Goal: Task Accomplishment & Management: Complete application form

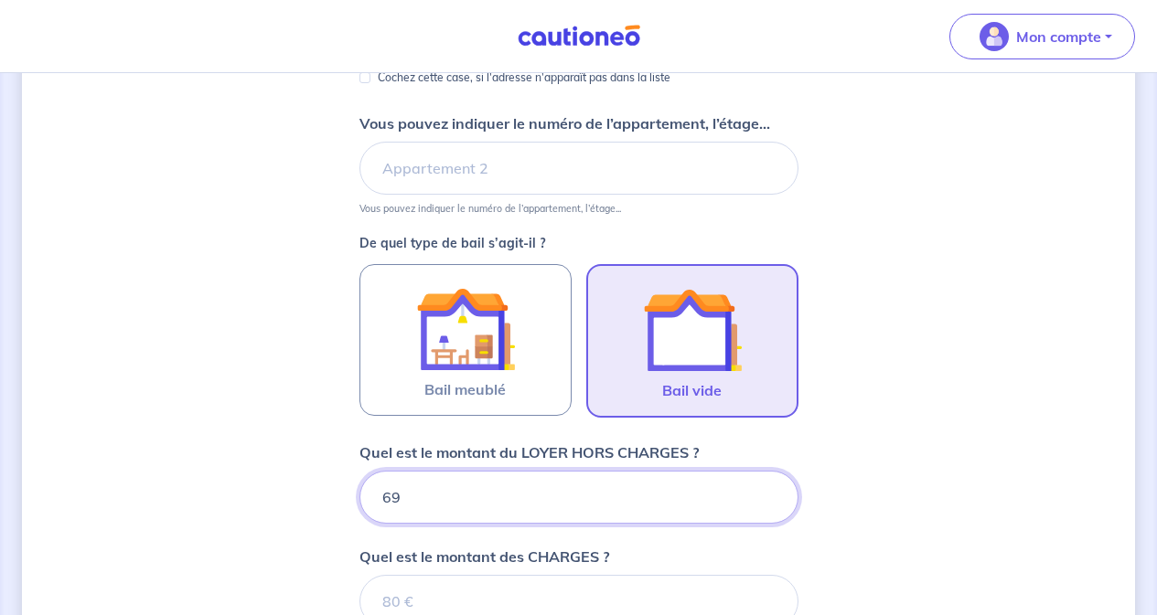
type input "699"
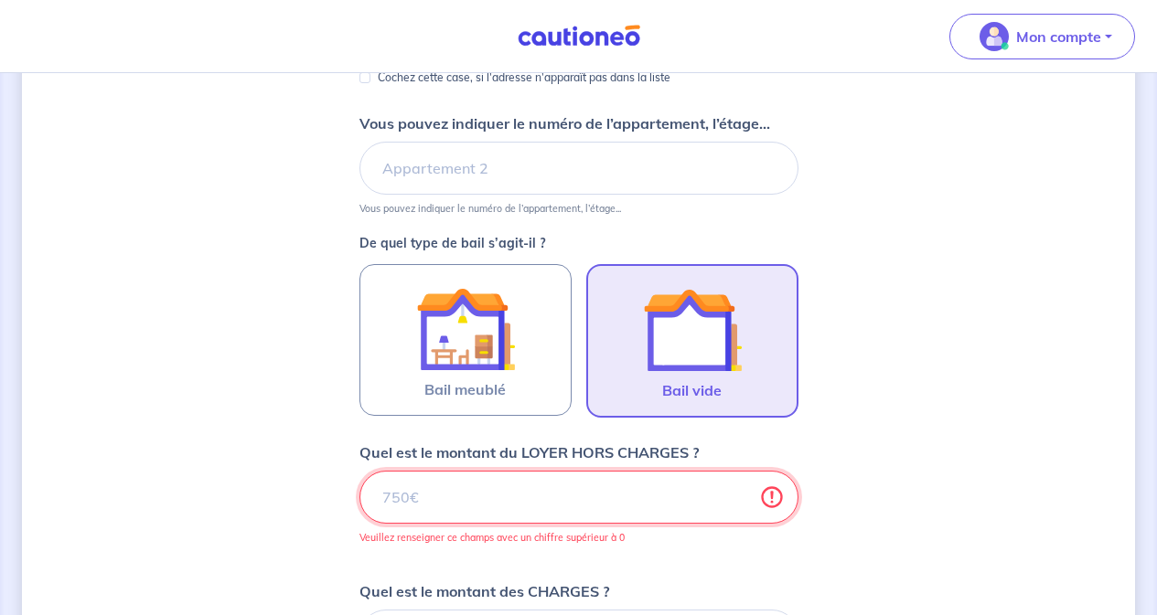
type input "699.7"
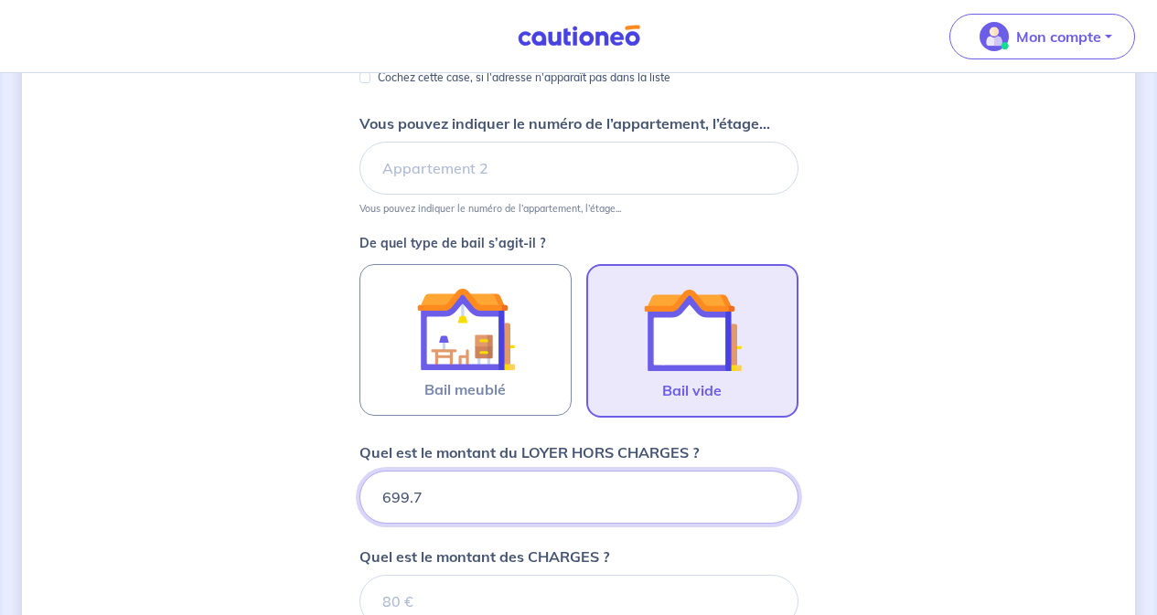
type input "699.74"
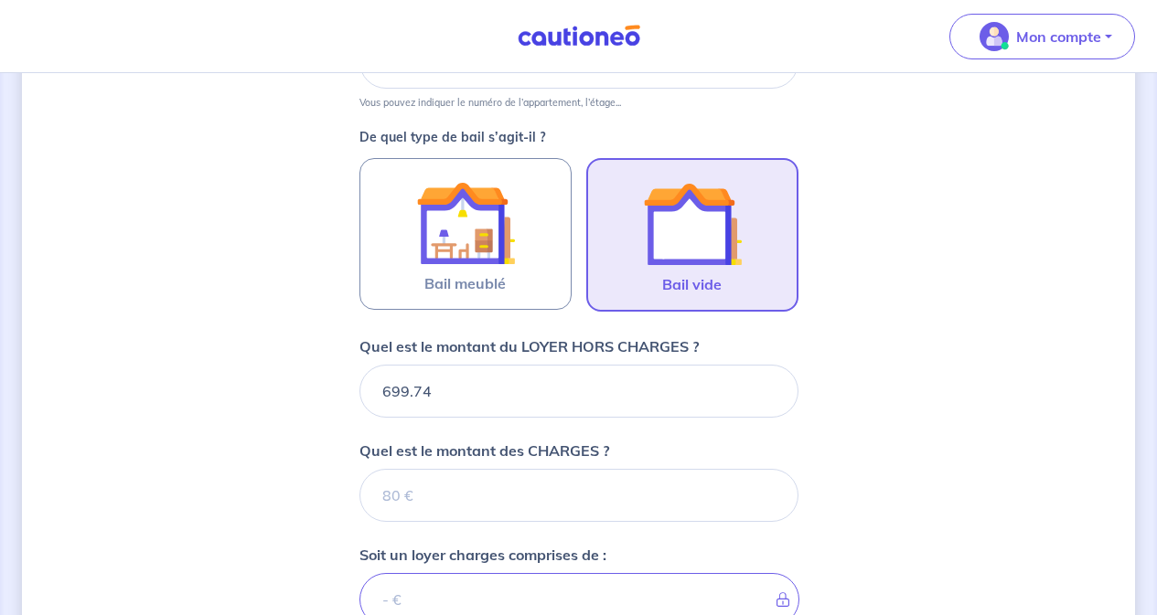
scroll to position [566, 0]
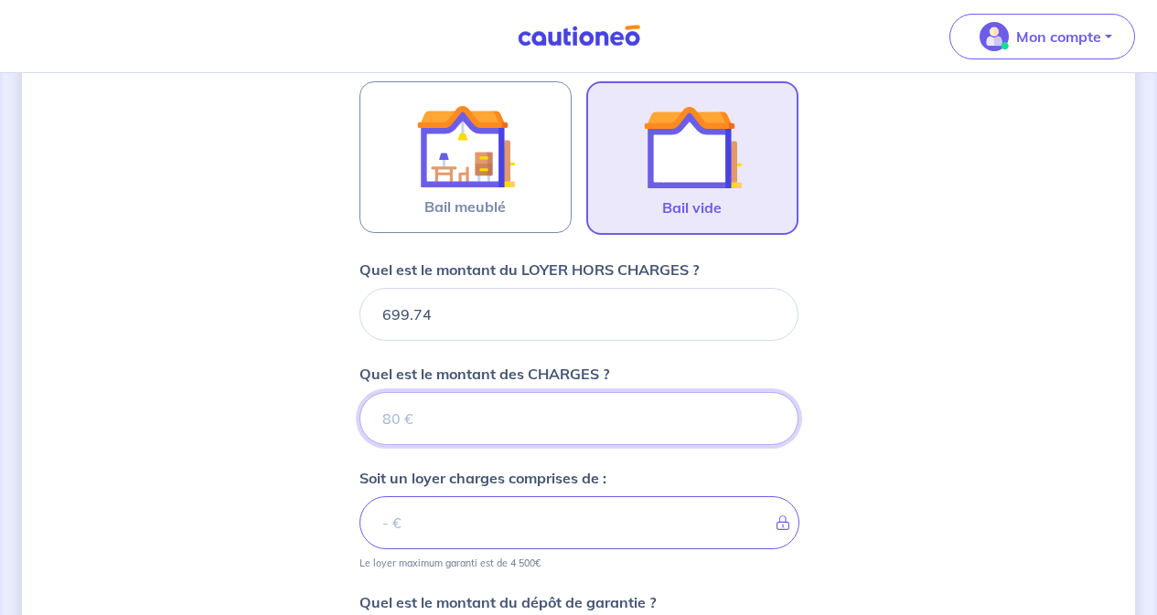
click at [615, 423] on input "Quel est le montant des CHARGES ?" at bounding box center [578, 418] width 439 height 53
type input "57"
type input "704.74"
type input "57.66"
type input "757.4"
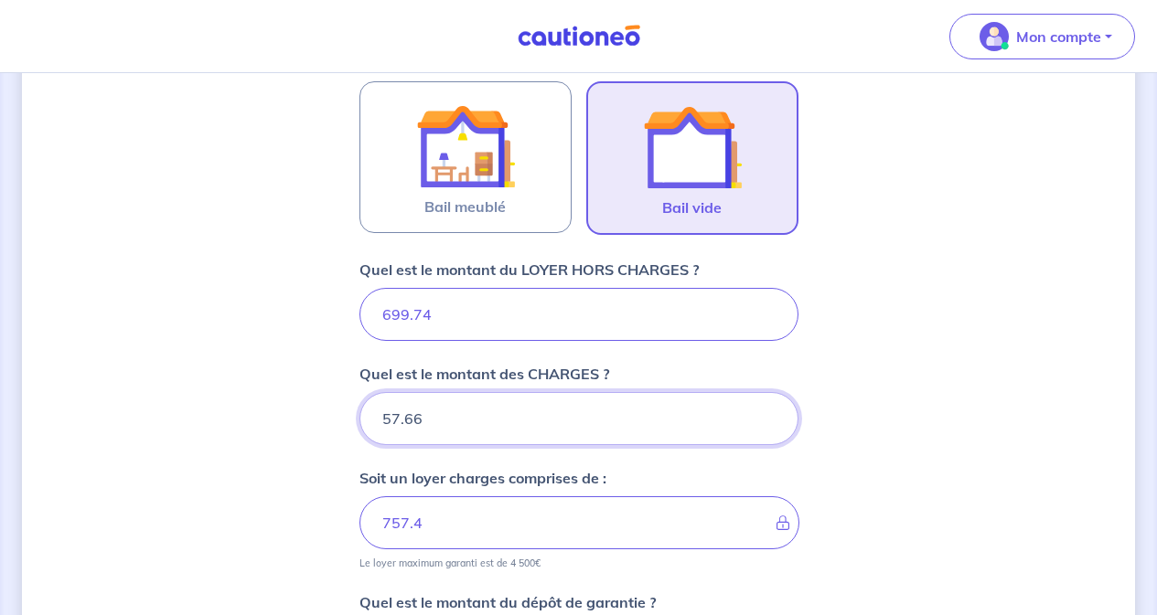
type input "57.66"
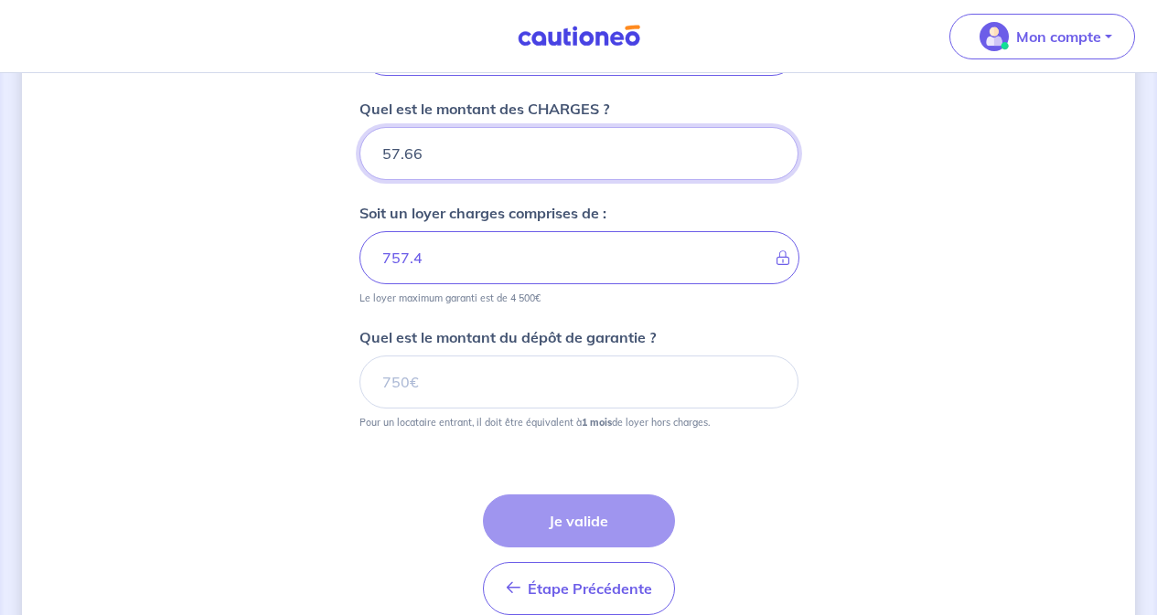
scroll to position [840, 0]
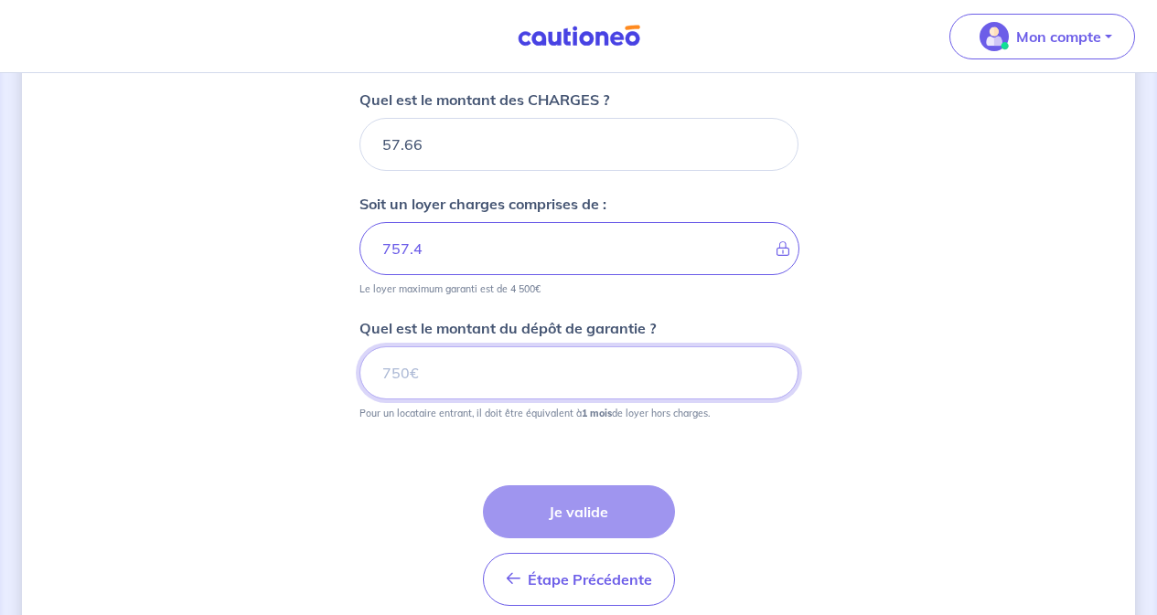
click at [655, 379] on input "Quel est le montant du dépôt de garantie ?" at bounding box center [578, 373] width 439 height 53
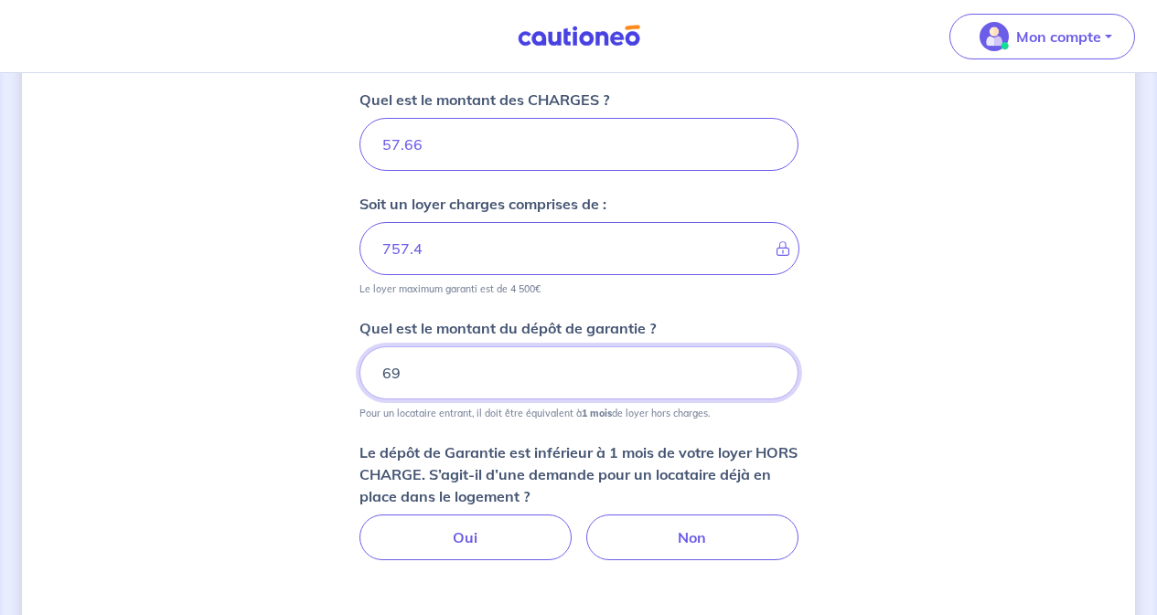
type input "699"
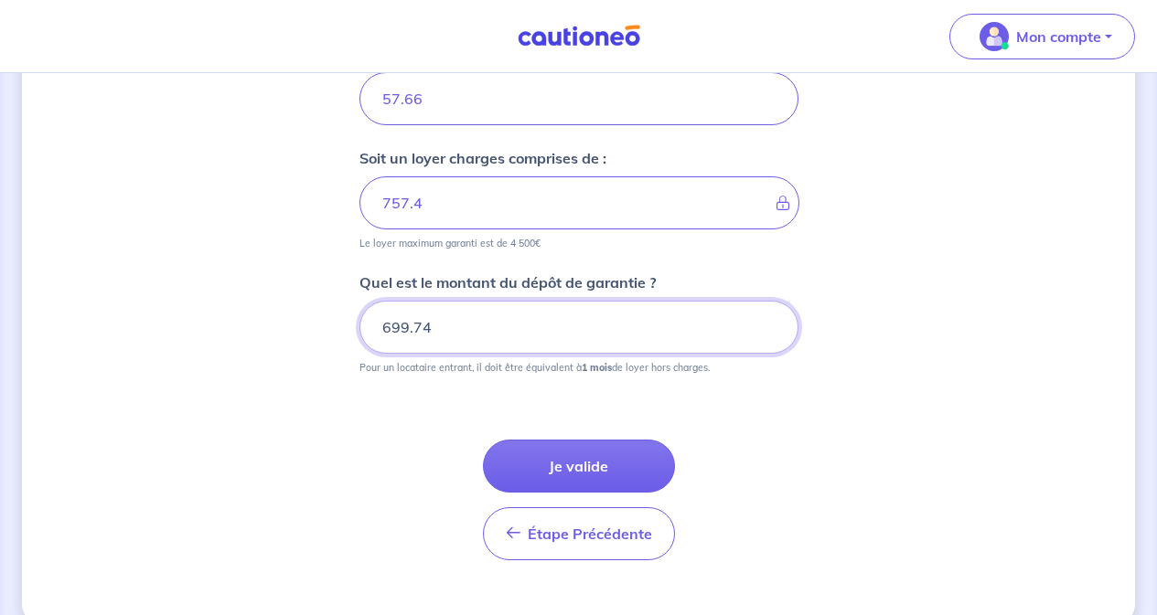
scroll to position [919, 0]
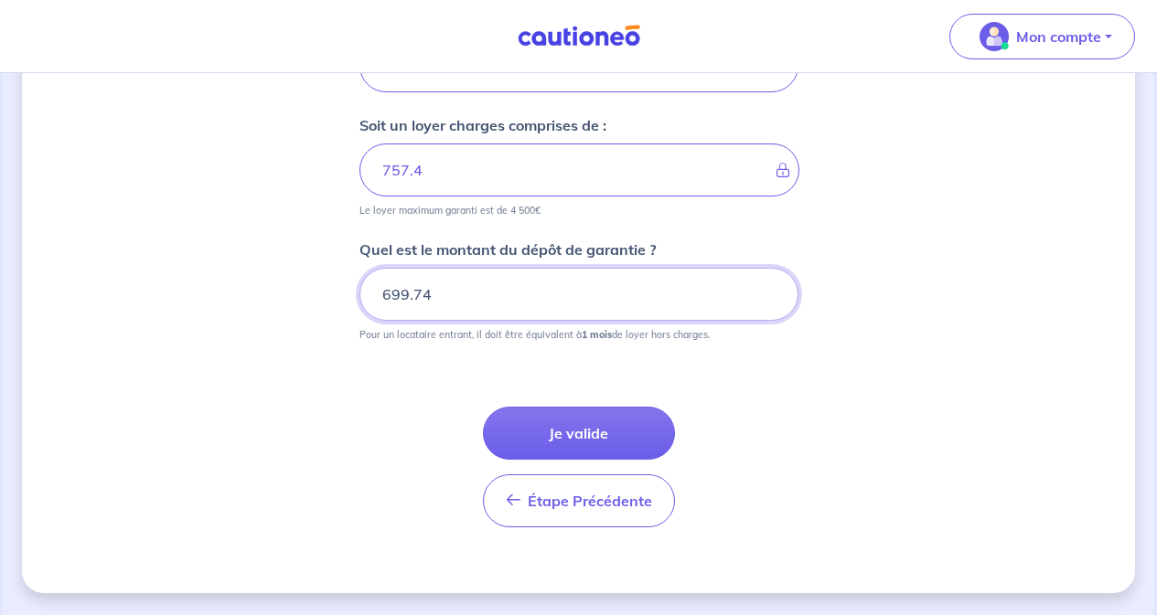
type input "699.74"
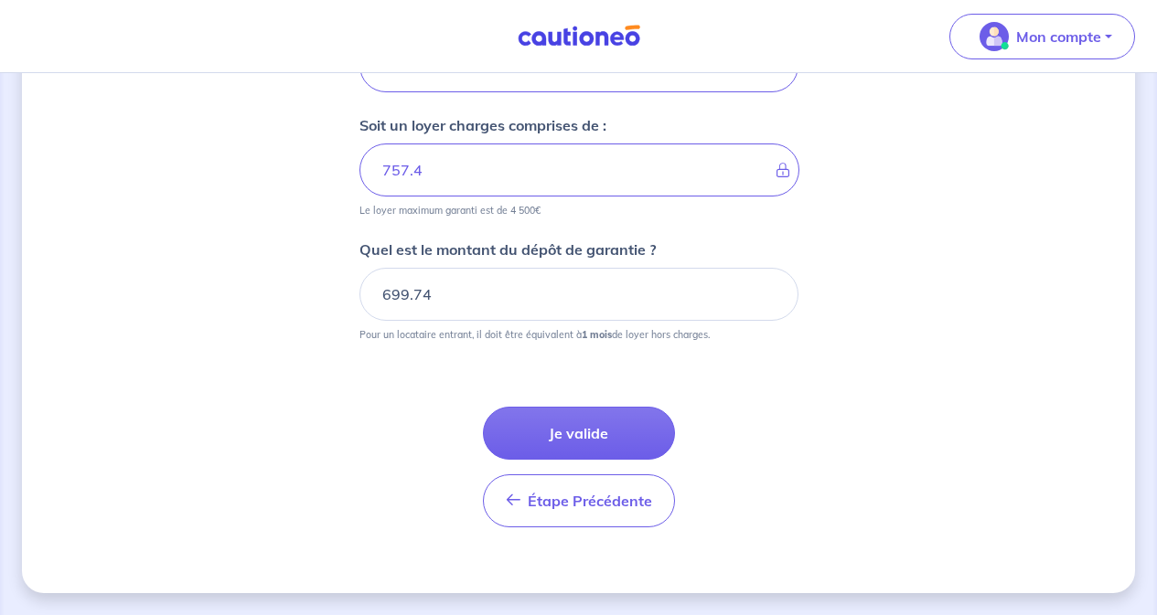
click at [589, 431] on button "Je valide" at bounding box center [579, 433] width 192 height 53
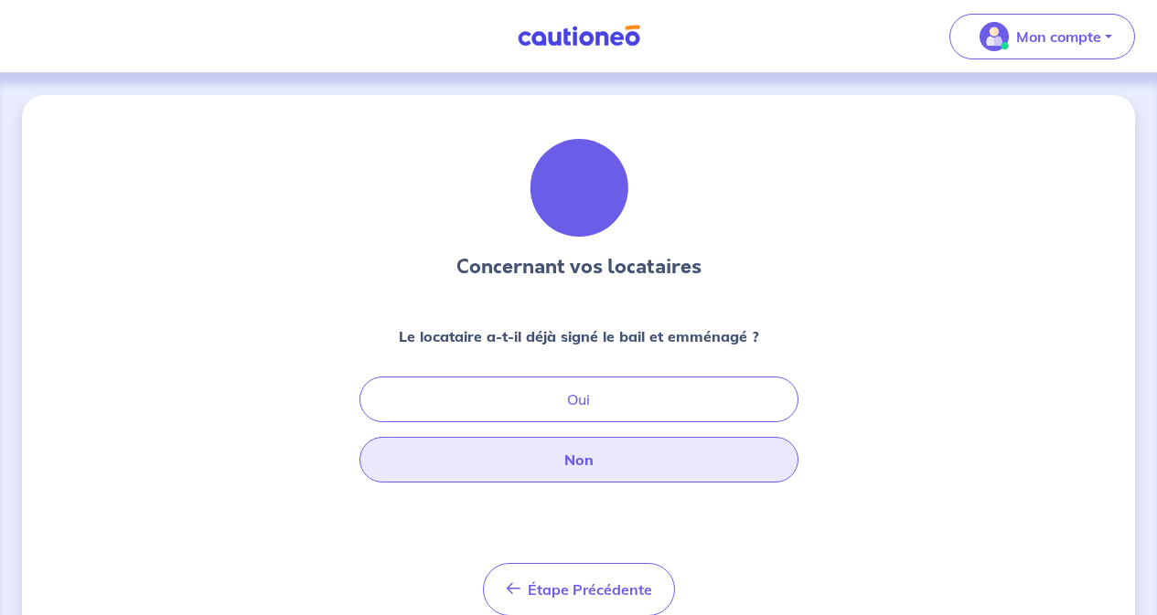
click at [593, 461] on button "Non" at bounding box center [578, 460] width 439 height 46
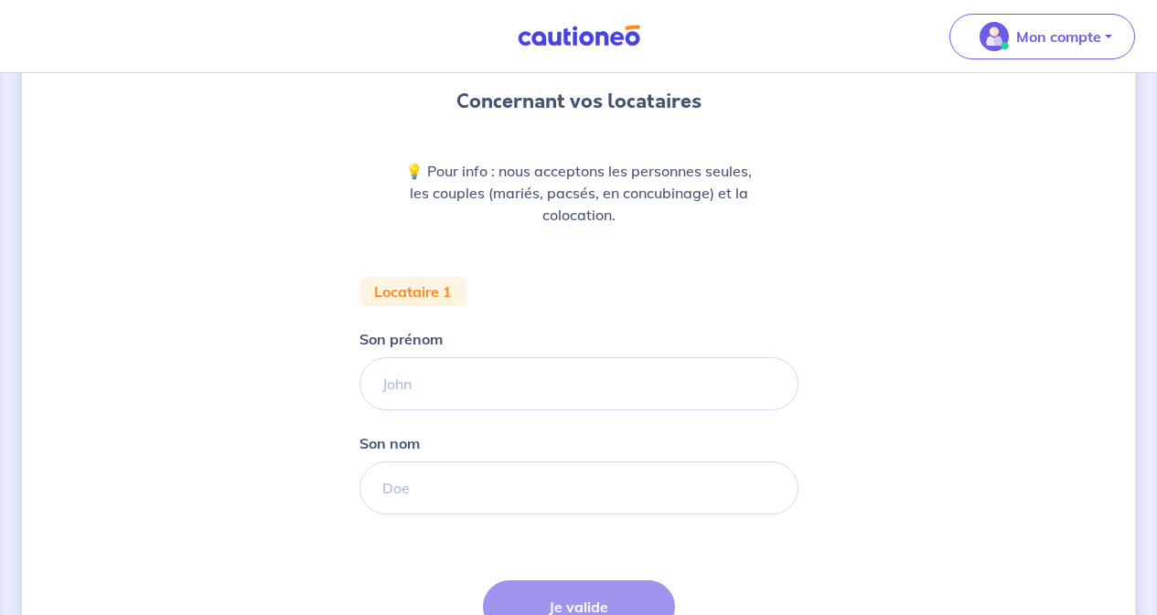
scroll to position [183, 0]
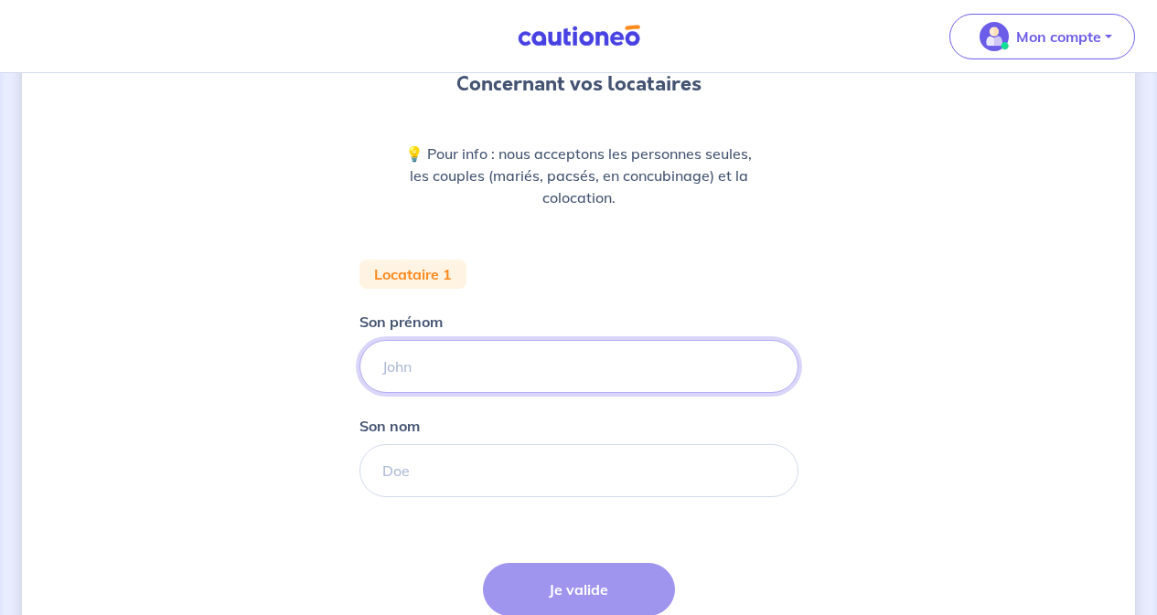
click at [572, 370] on input "Son prénom" at bounding box center [578, 366] width 439 height 53
type input "MATTHIEU"
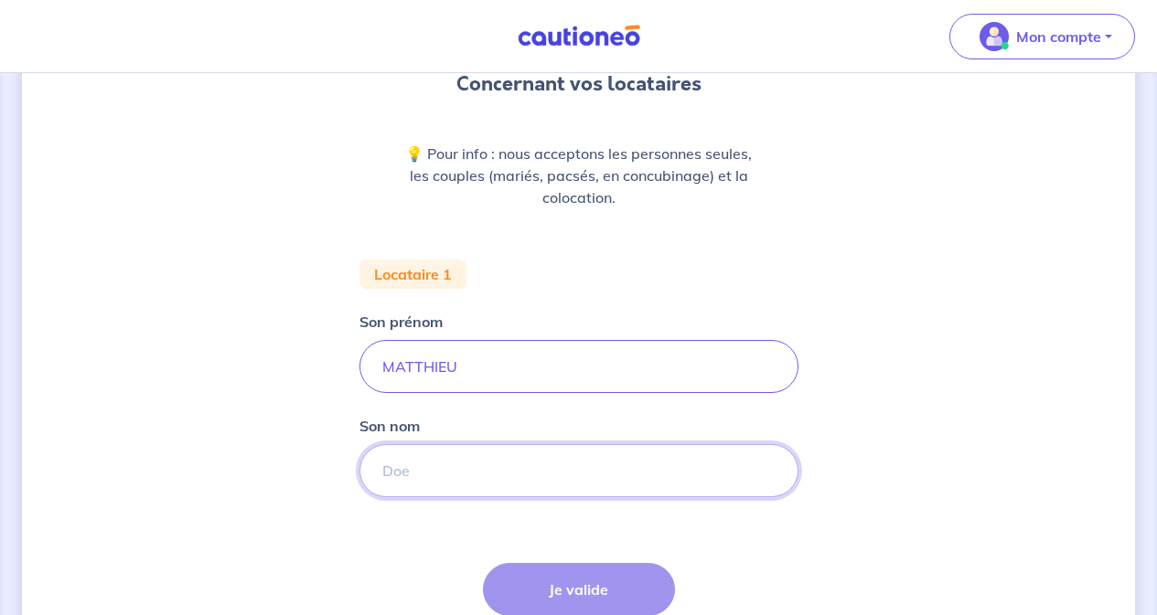
click at [457, 483] on input "Son nom" at bounding box center [578, 470] width 439 height 53
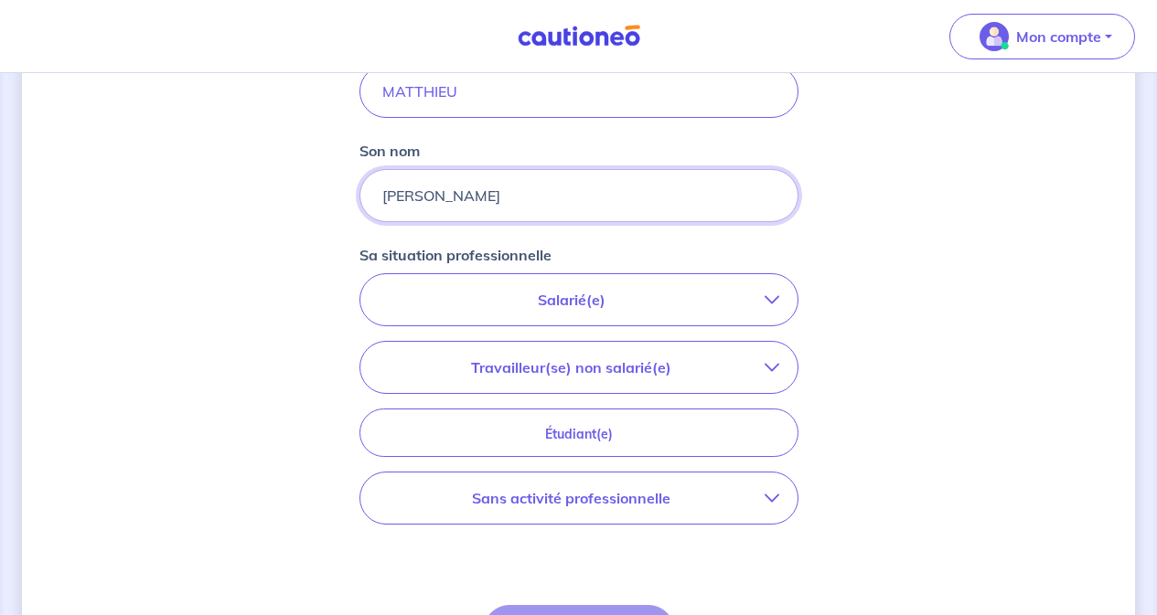
scroll to position [549, 0]
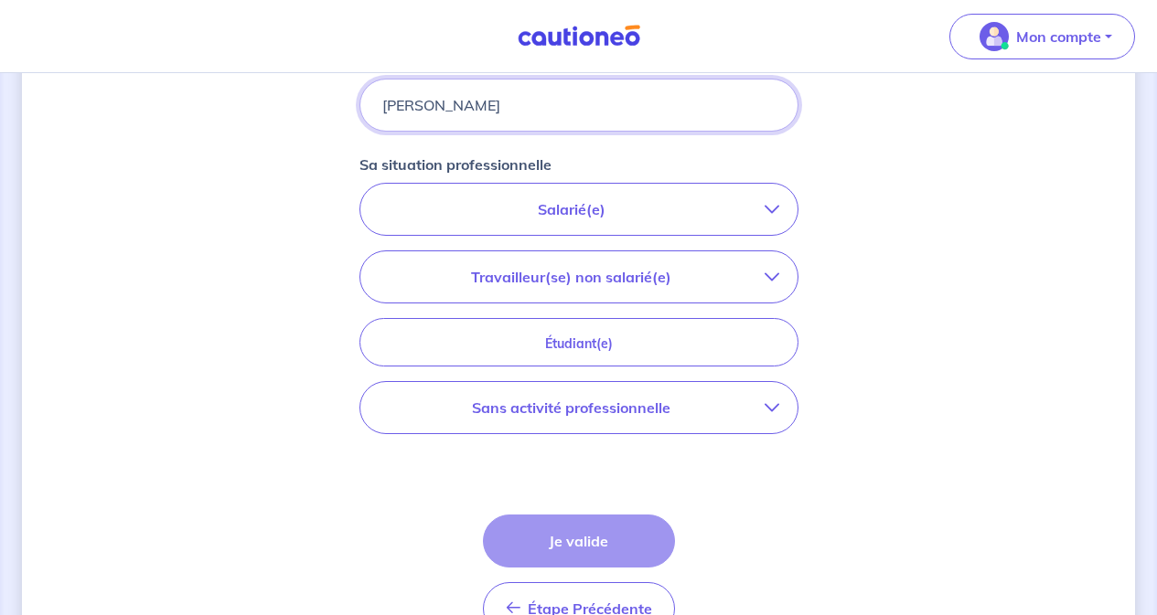
type input "TROUILLER"
click at [548, 205] on p "Salarié(e)" at bounding box center [572, 209] width 386 height 22
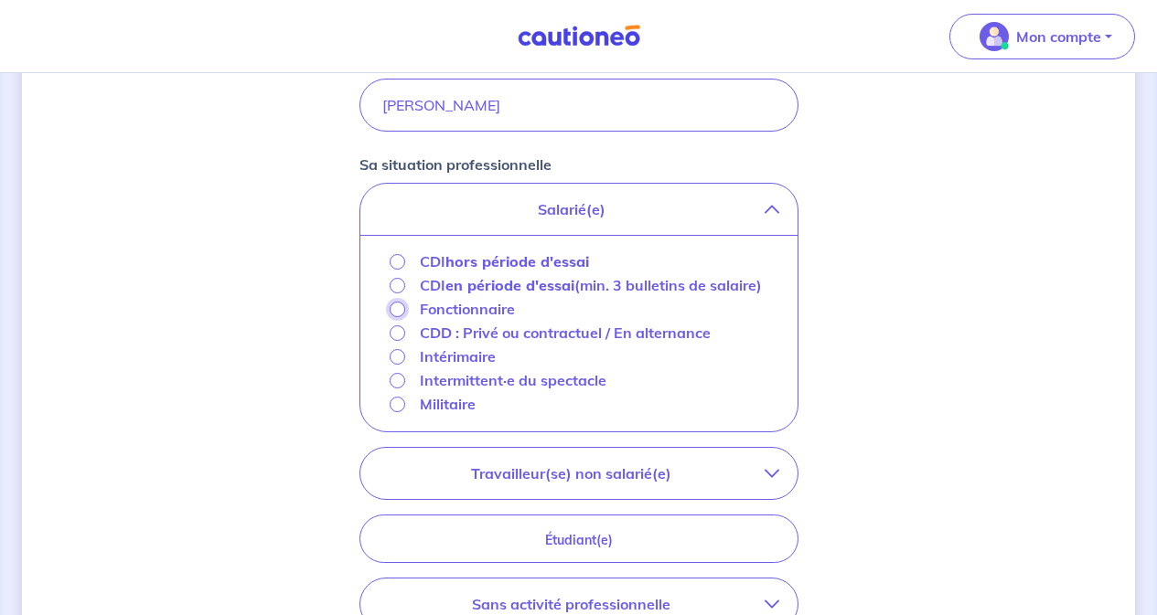
click at [395, 317] on input "Fonctionnaire" at bounding box center [398, 310] width 16 height 16
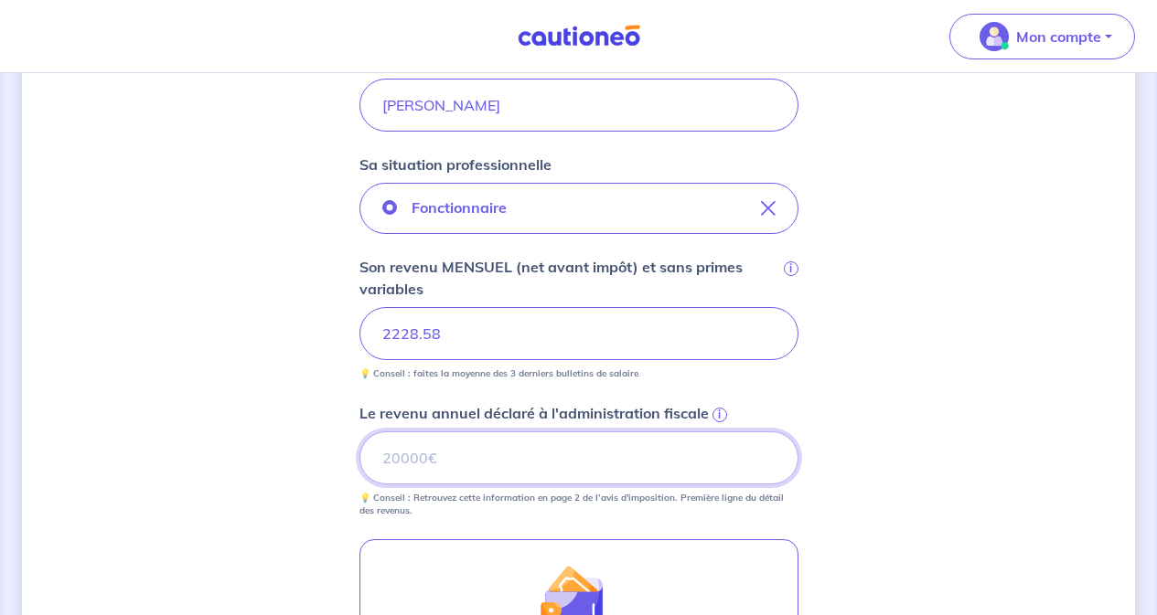
click at [494, 468] on input "Le revenu annuel déclaré à l'administration fiscale i" at bounding box center [578, 458] width 439 height 53
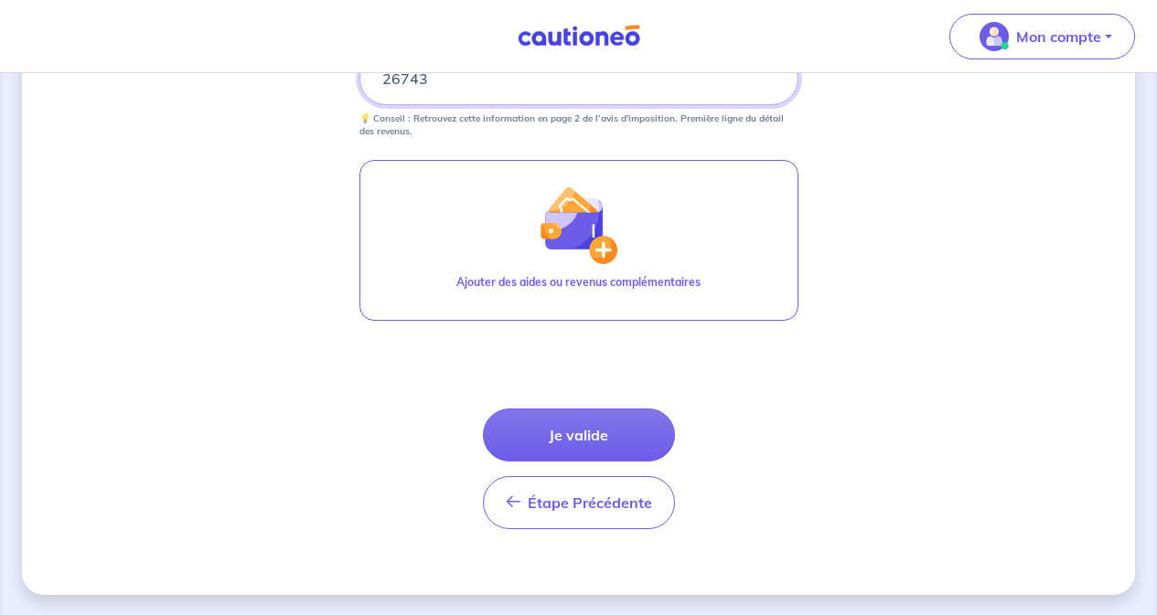
scroll to position [930, 0]
type input "26743"
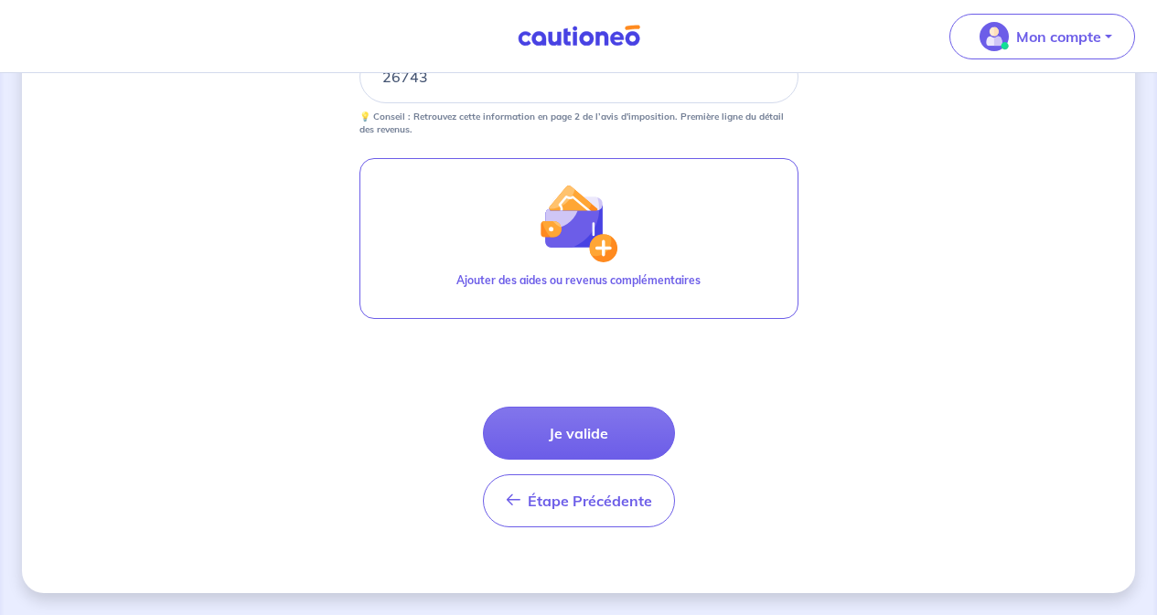
click at [580, 440] on button "Je valide" at bounding box center [579, 433] width 192 height 53
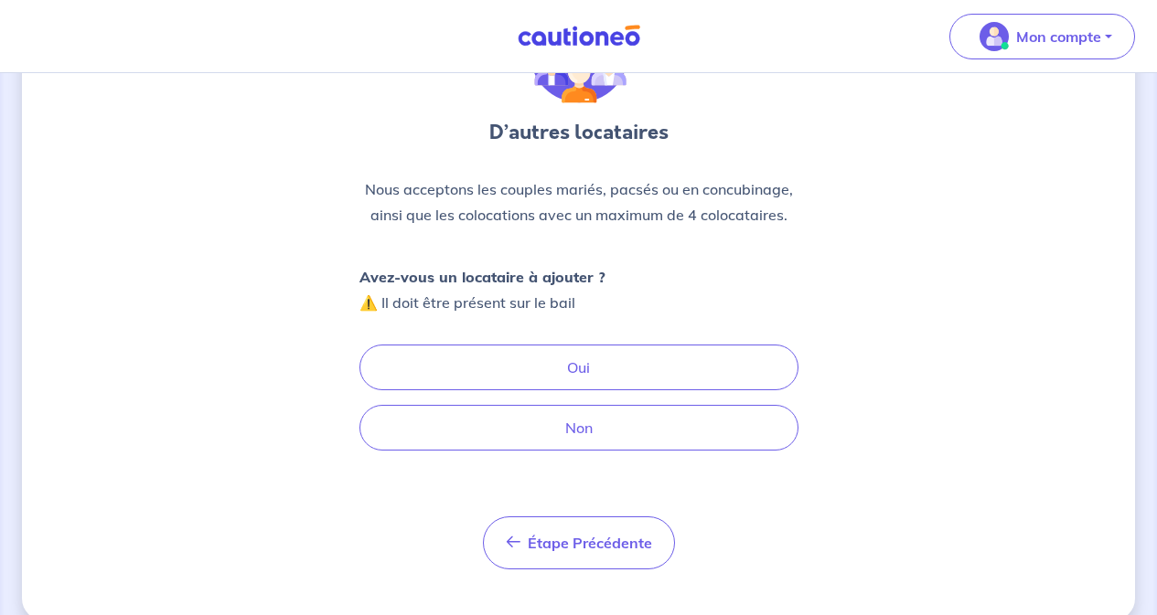
scroll to position [162, 0]
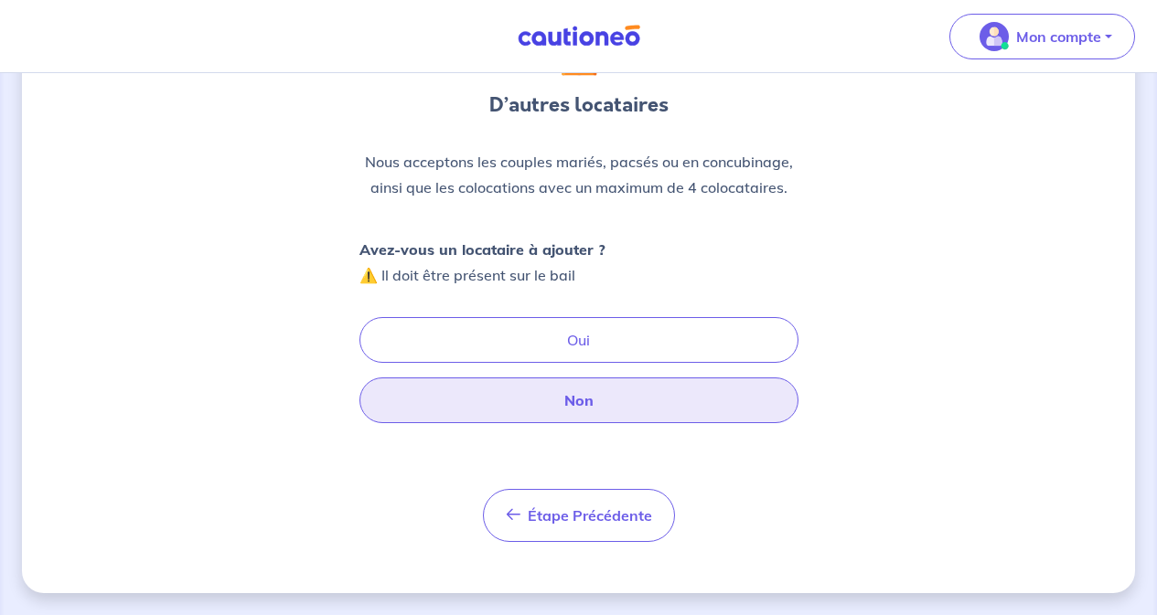
click at [613, 410] on button "Non" at bounding box center [578, 401] width 439 height 46
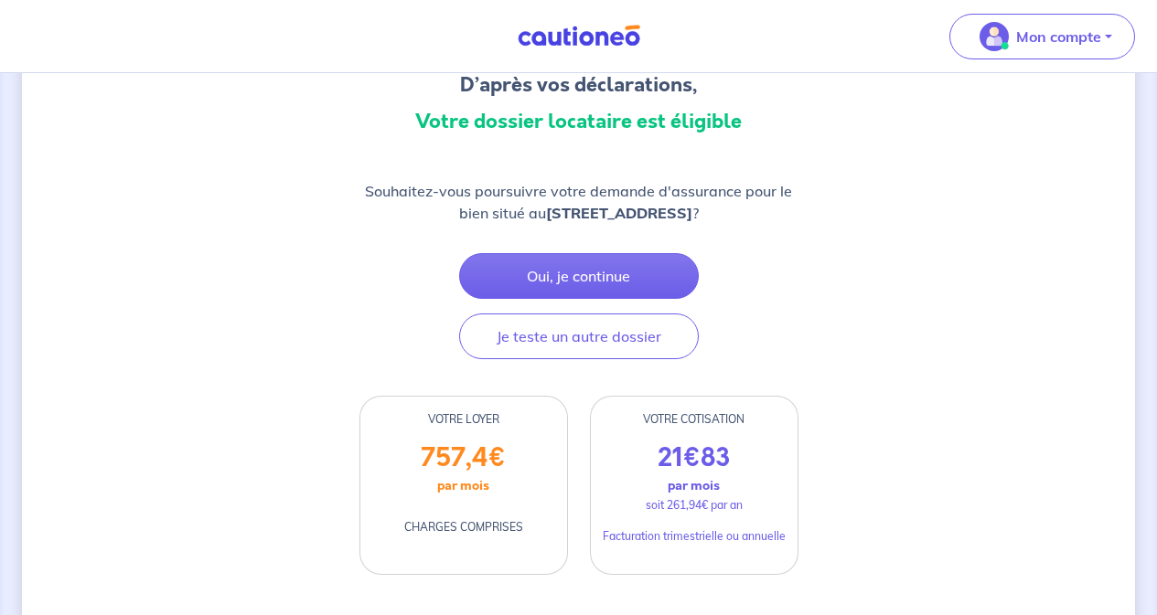
scroll to position [183, 0]
click at [598, 272] on button "Oui, je continue" at bounding box center [579, 275] width 240 height 46
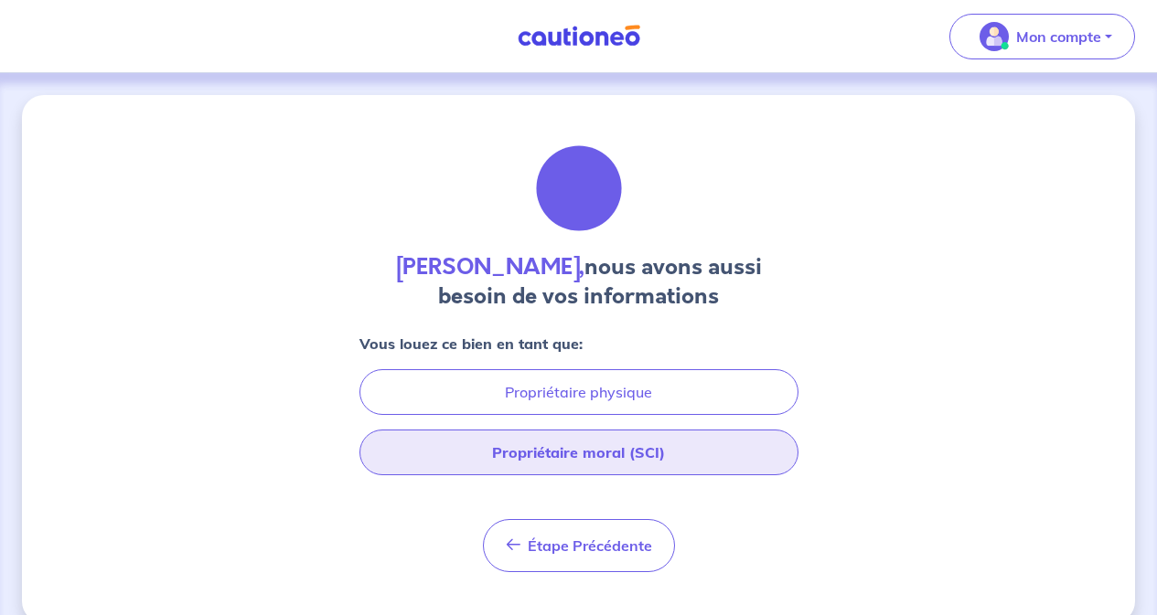
click at [608, 456] on button "Propriétaire moral (SCI)" at bounding box center [578, 453] width 439 height 46
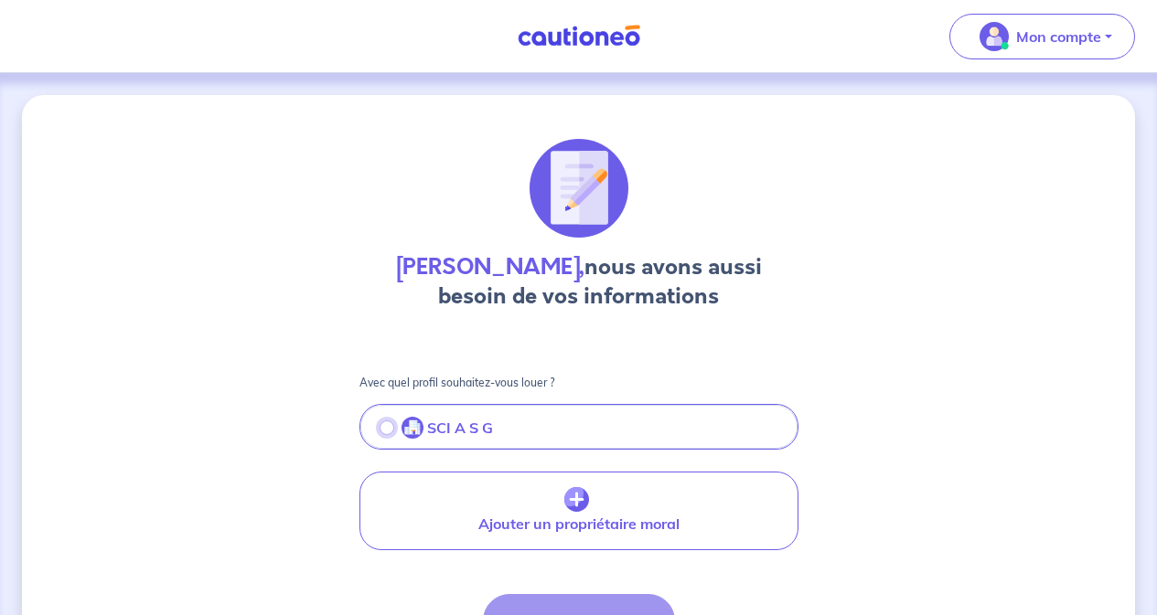
click at [386, 428] on input "radio" at bounding box center [387, 428] width 15 height 15
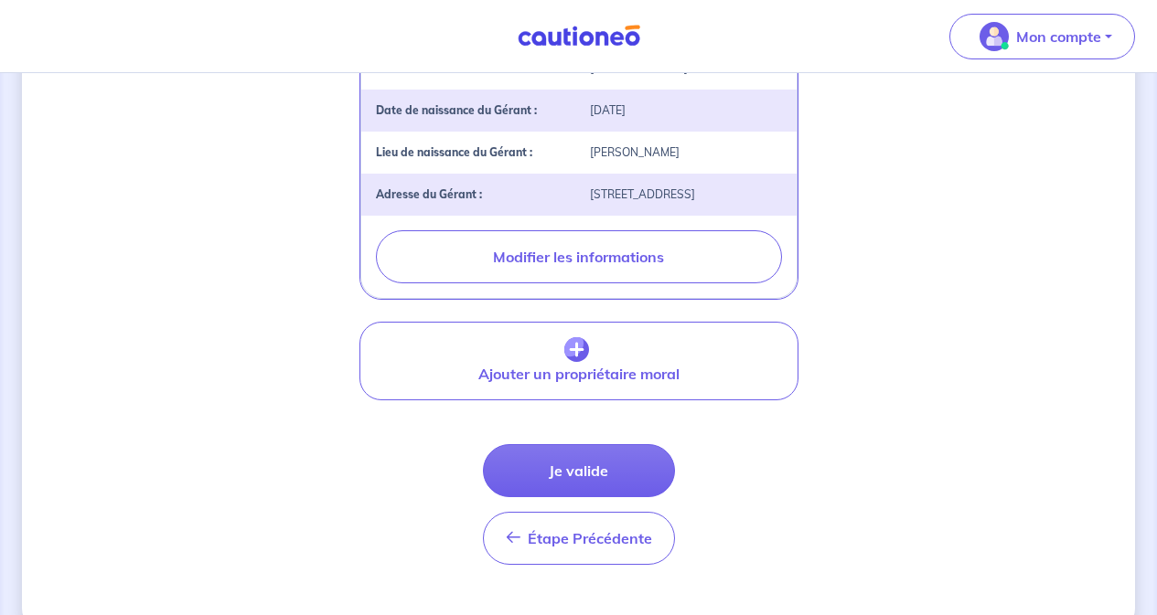
scroll to position [661, 0]
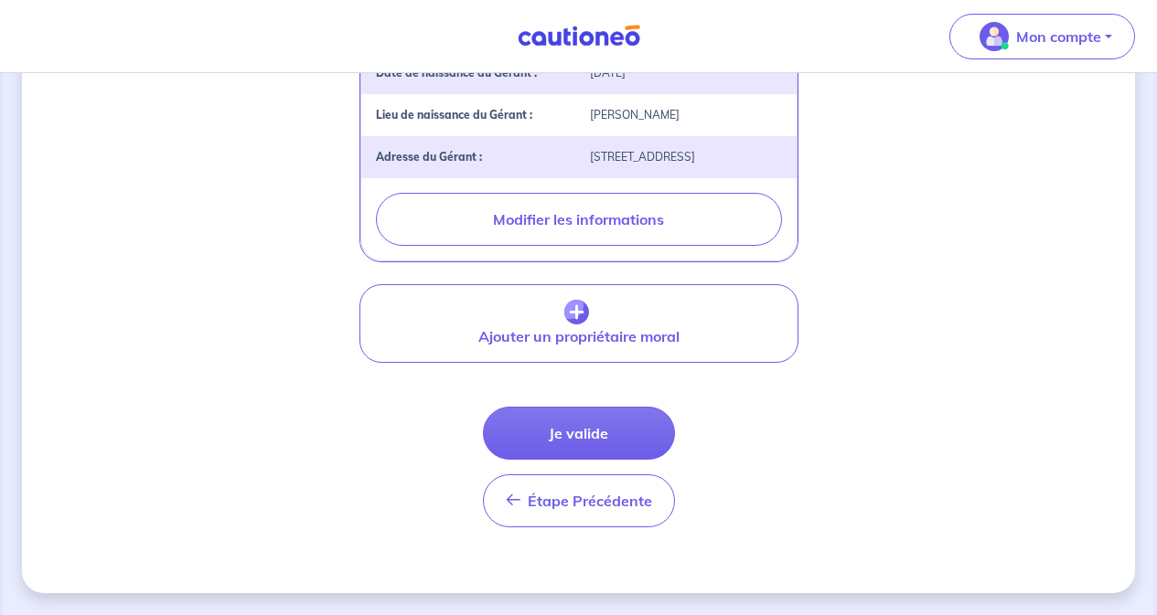
click at [587, 438] on button "Je valide" at bounding box center [579, 433] width 192 height 53
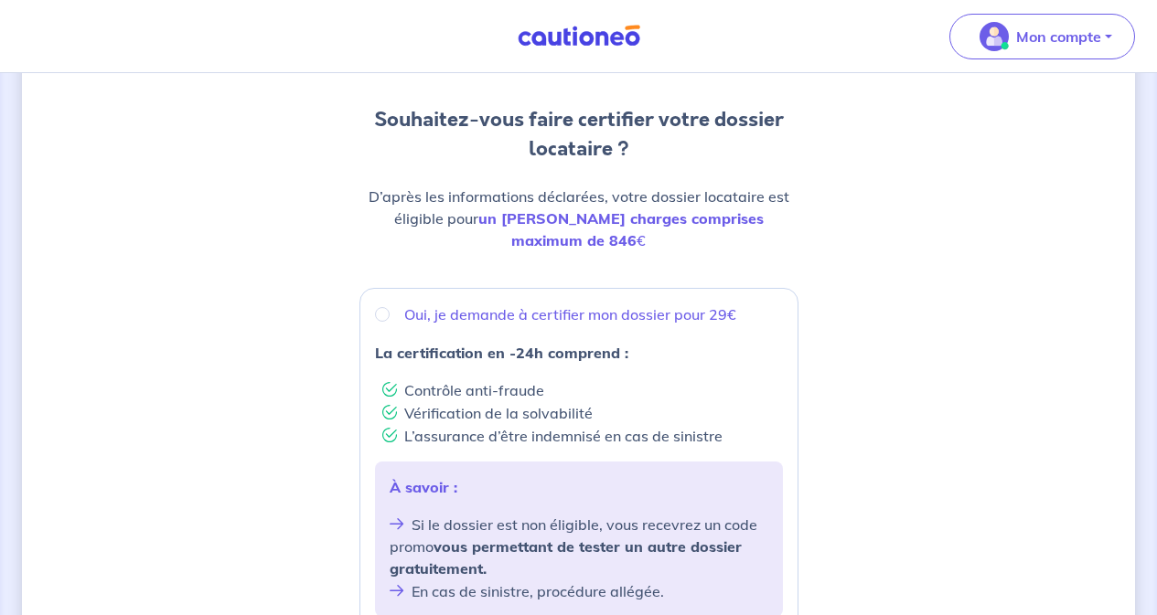
scroll to position [183, 0]
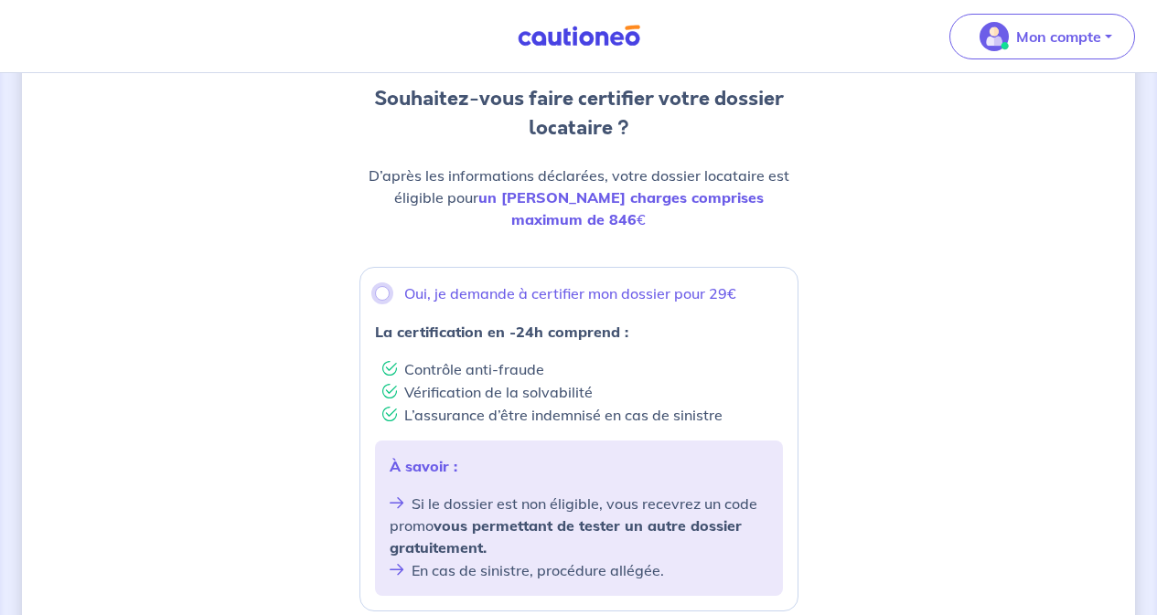
click at [383, 286] on input "Oui, je demande à certifier mon dossier pour 29€" at bounding box center [382, 293] width 15 height 15
radio input "true"
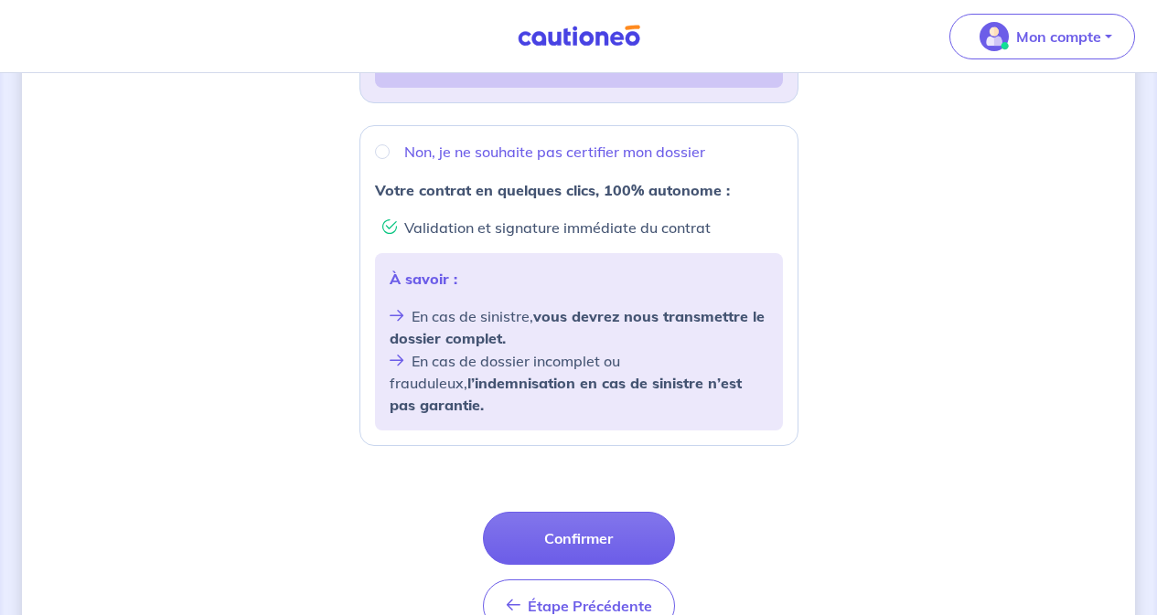
scroll to position [732, 0]
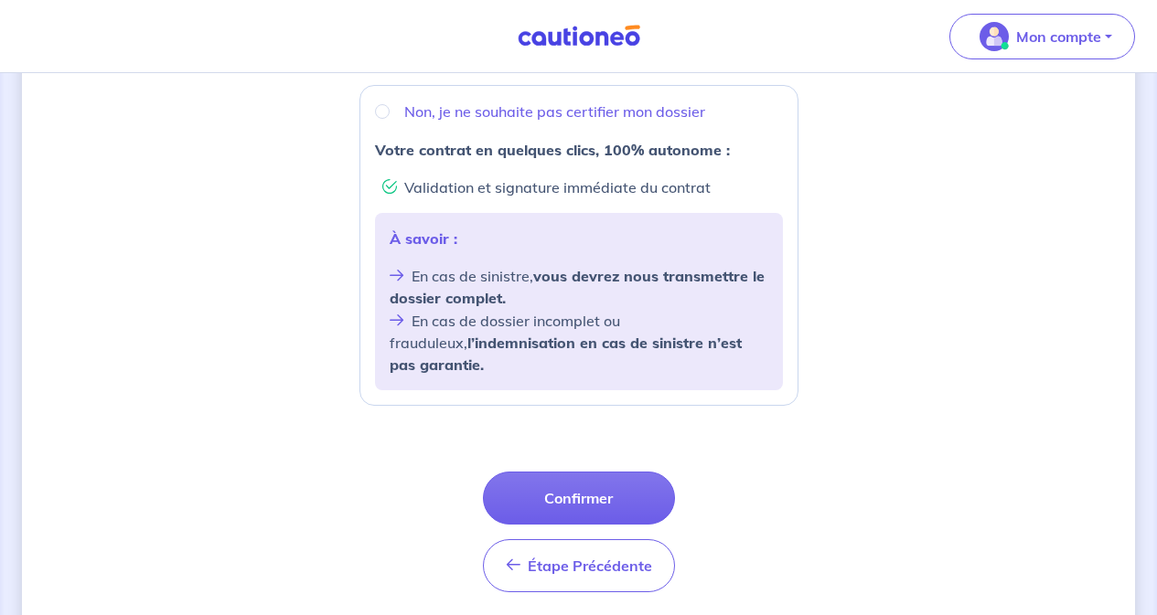
click at [574, 472] on button "Confirmer" at bounding box center [579, 498] width 192 height 53
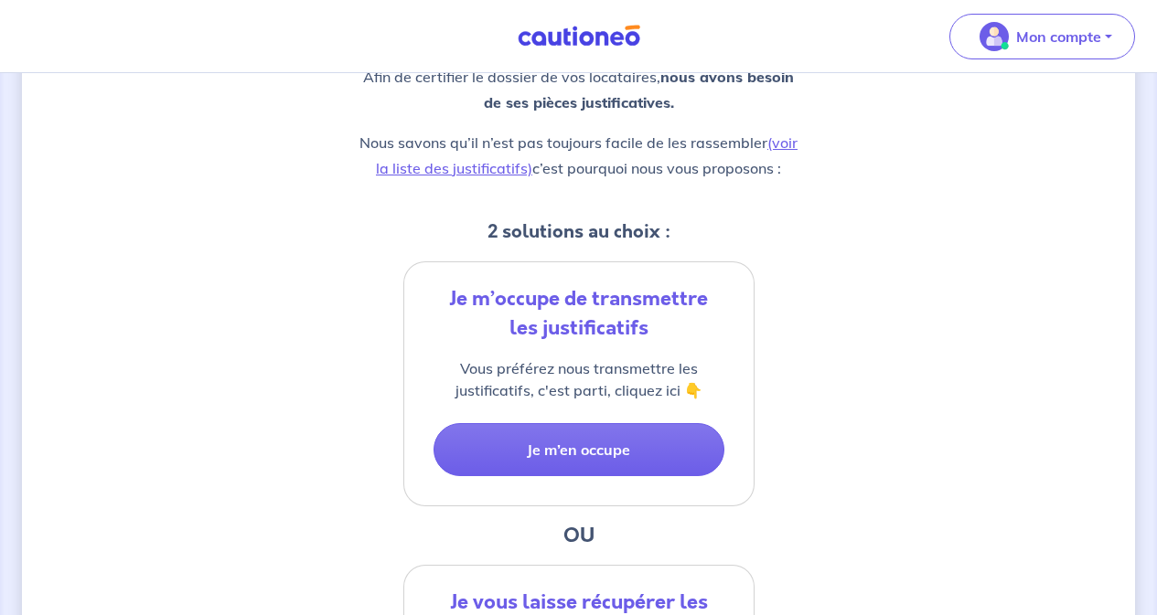
scroll to position [274, 0]
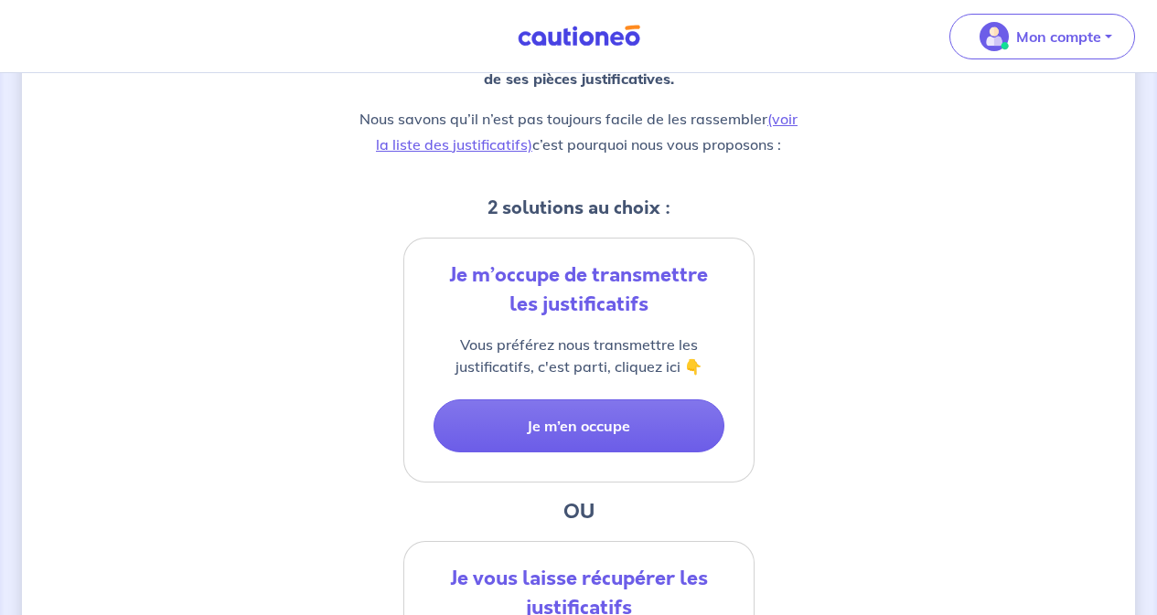
click at [582, 432] on button "Je m’en occupe" at bounding box center [578, 426] width 291 height 53
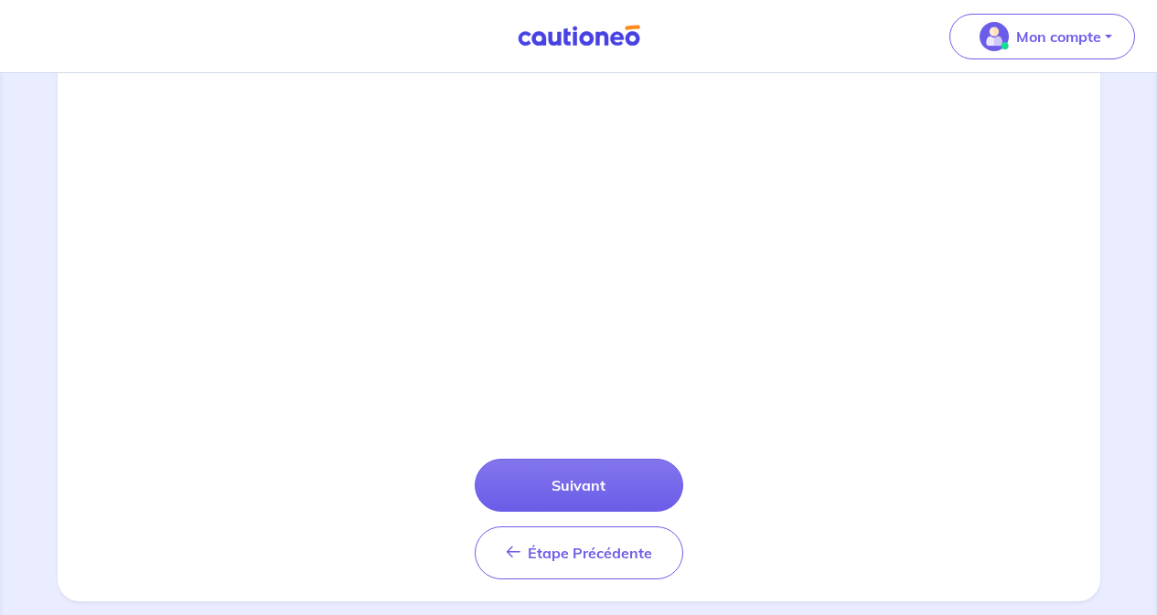
scroll to position [639, 0]
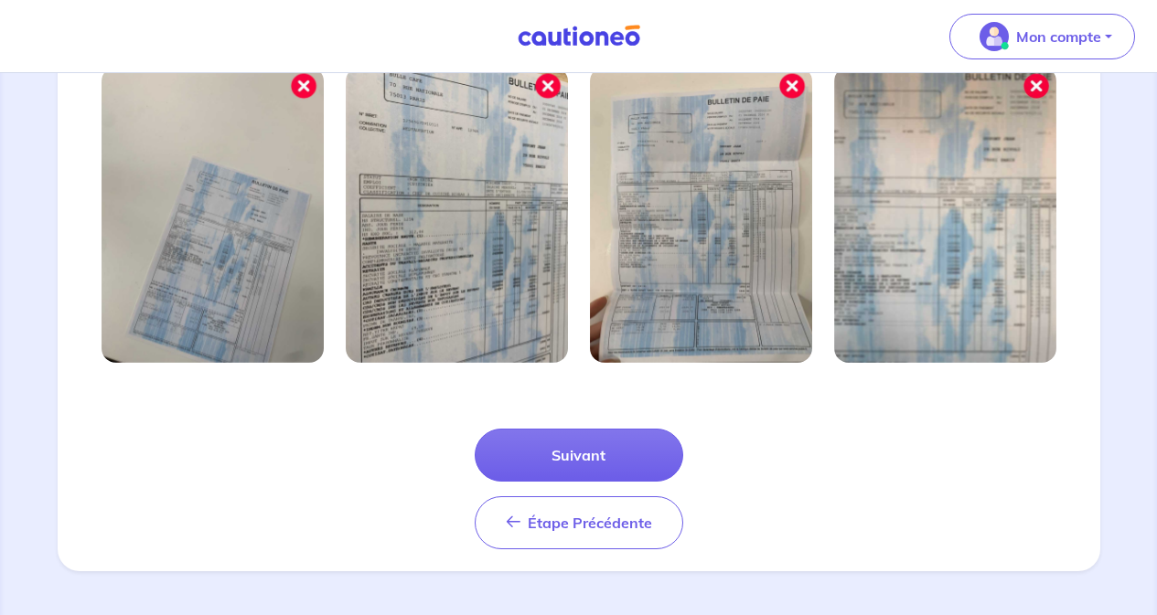
click at [591, 449] on button "Suivant" at bounding box center [579, 455] width 208 height 53
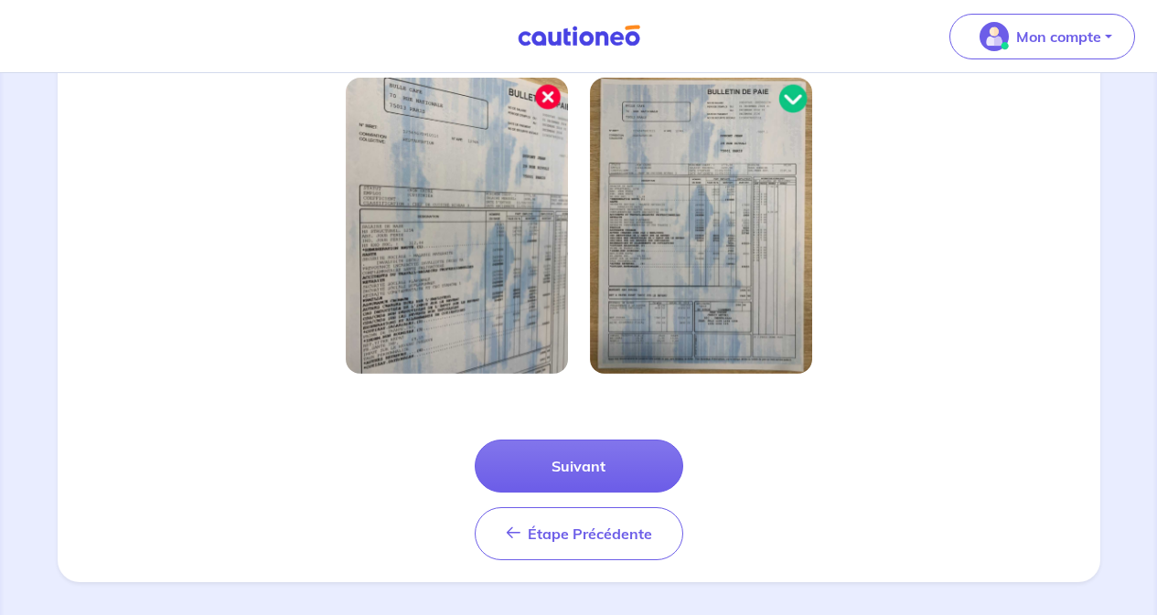
scroll to position [551, 0]
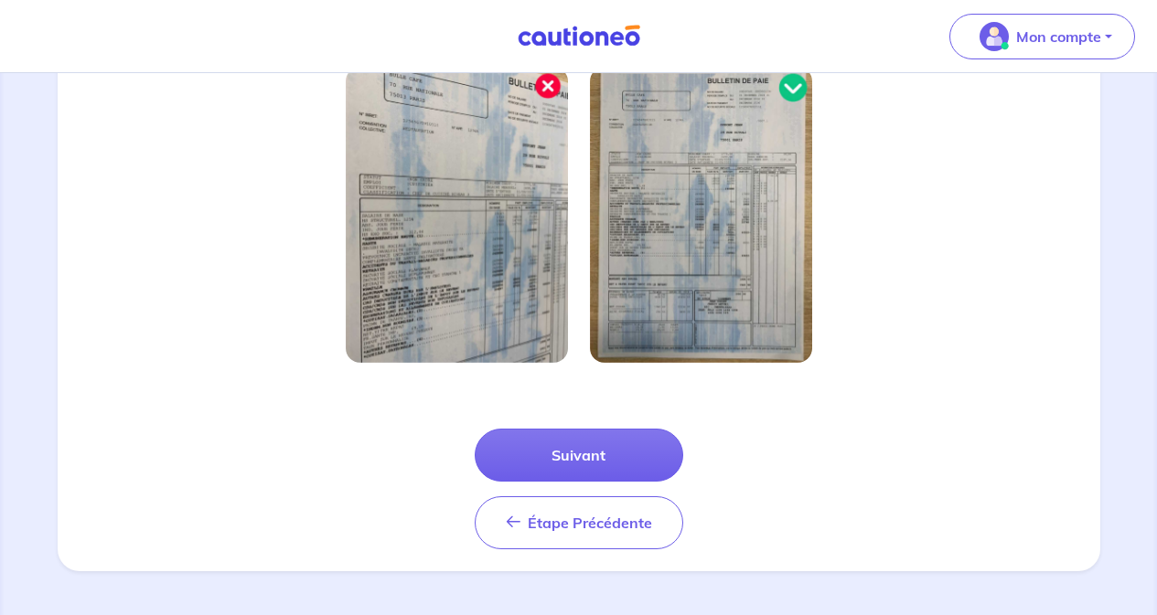
click at [593, 460] on button "Suivant" at bounding box center [579, 455] width 208 height 53
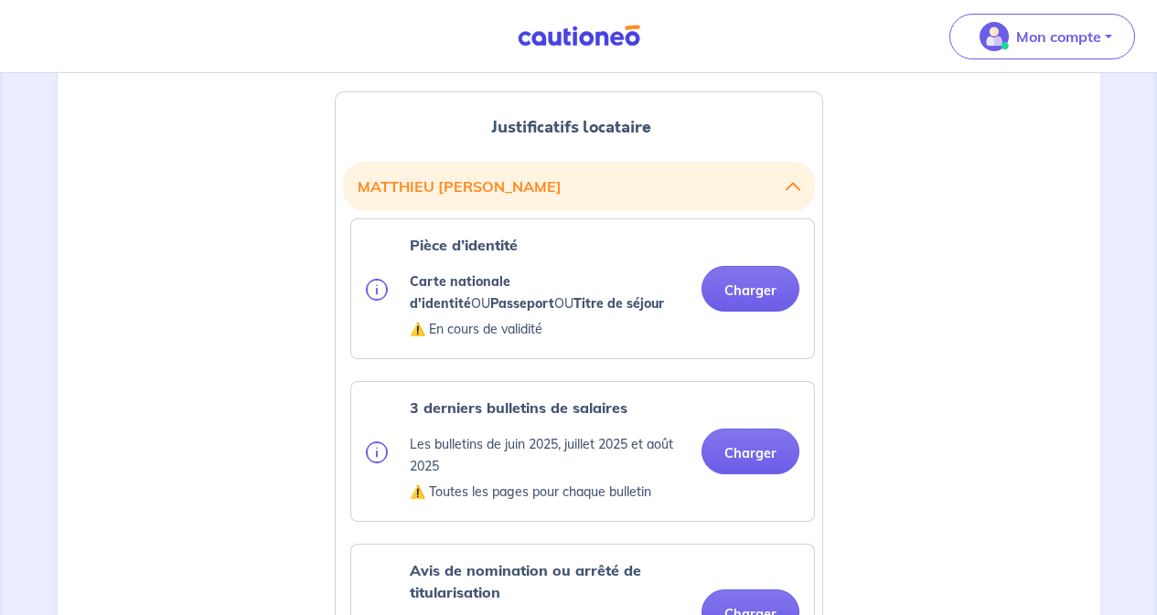
scroll to position [366, 0]
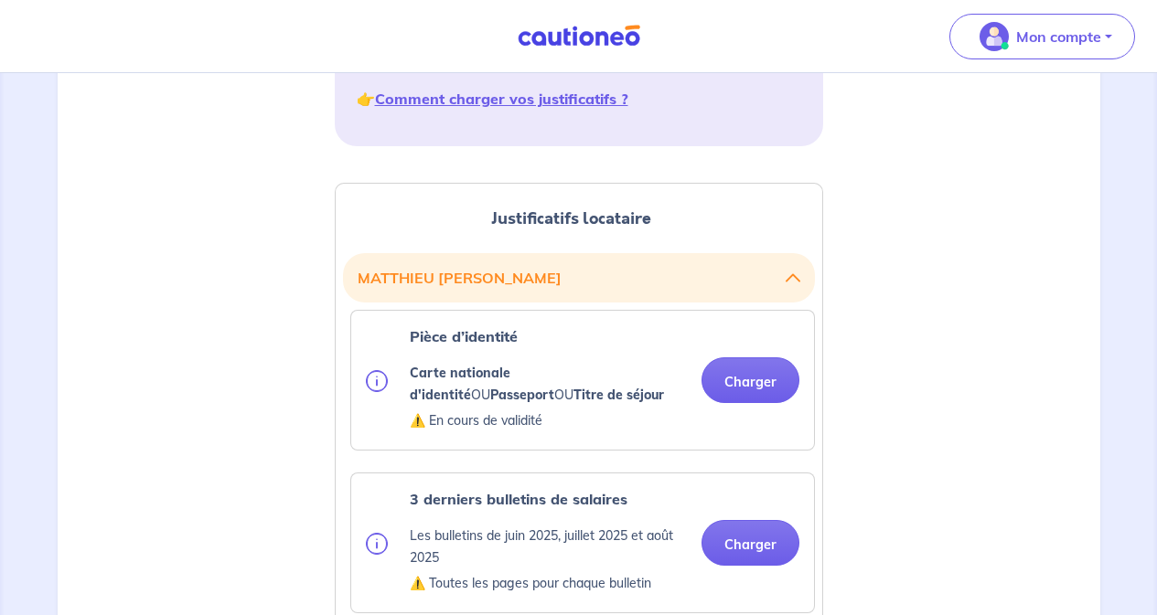
click at [762, 383] on button "Charger" at bounding box center [750, 381] width 98 height 46
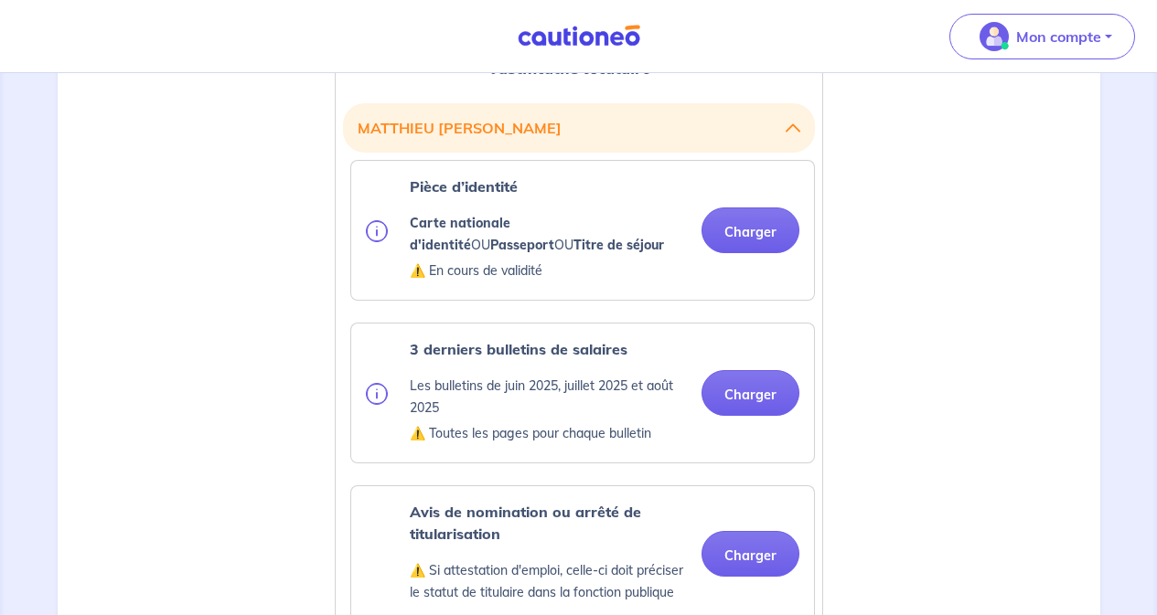
scroll to position [549, 0]
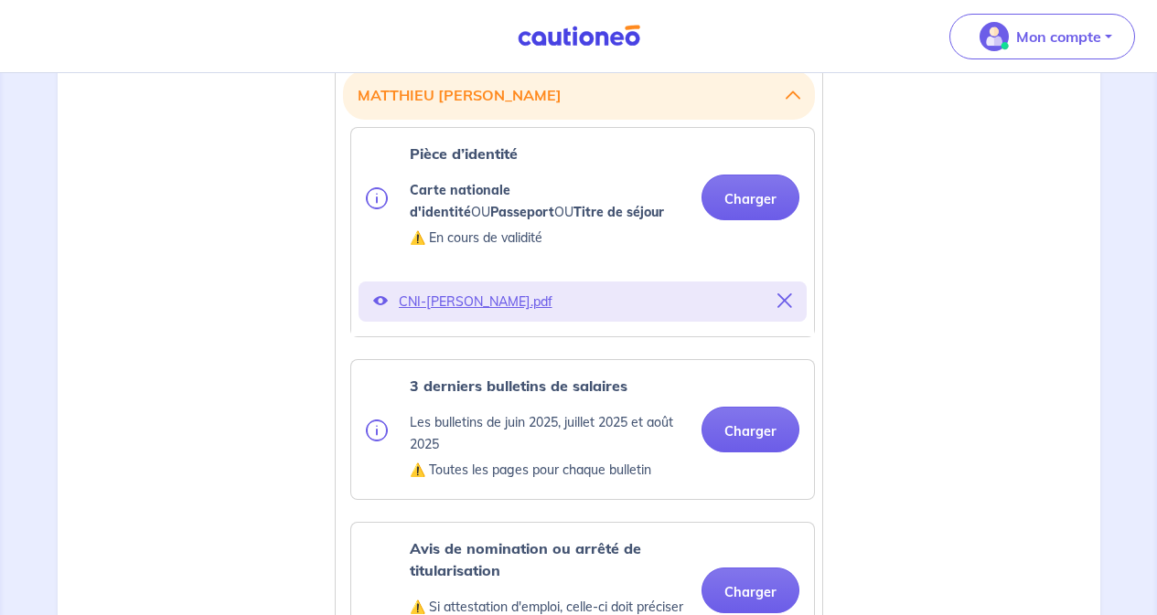
click at [756, 431] on button "Charger" at bounding box center [750, 430] width 98 height 46
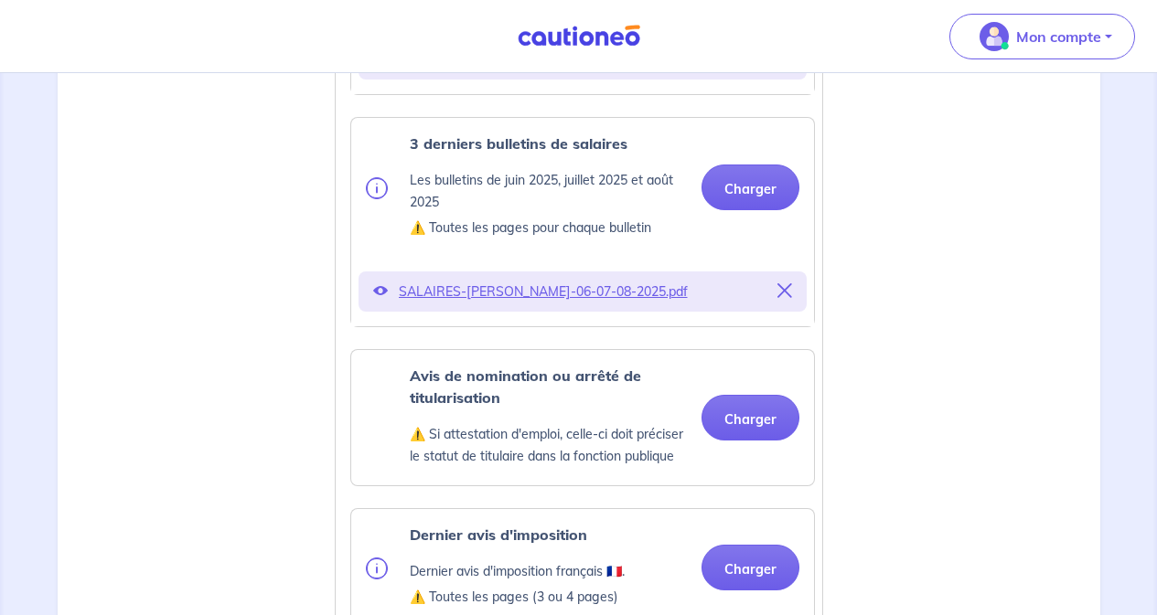
scroll to position [823, 0]
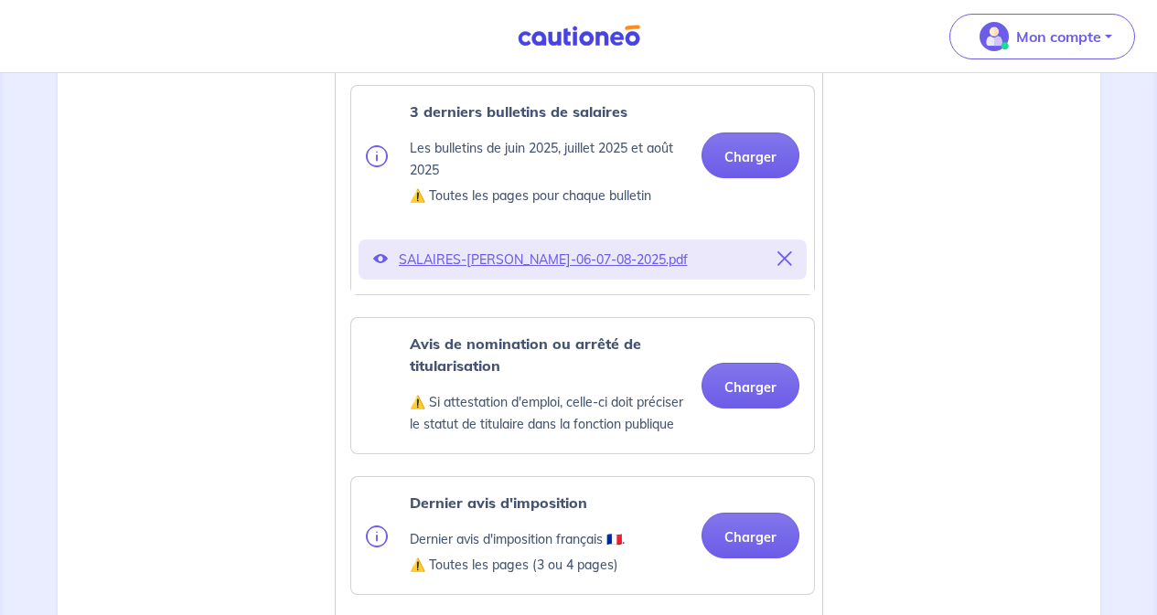
click at [754, 402] on button "Charger" at bounding box center [750, 386] width 98 height 46
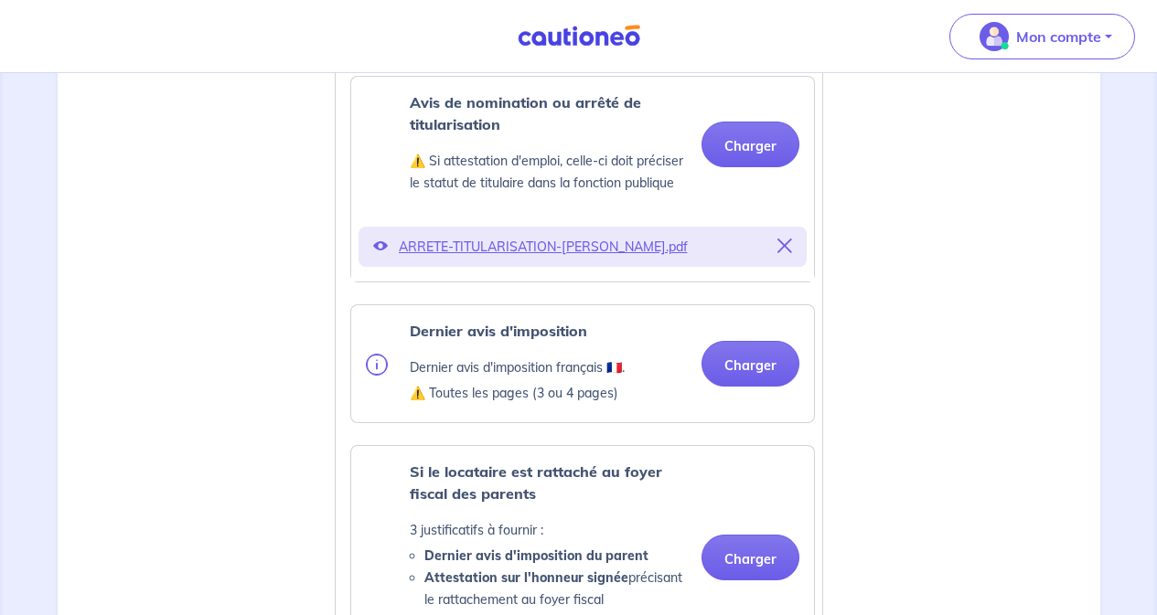
scroll to position [1097, 0]
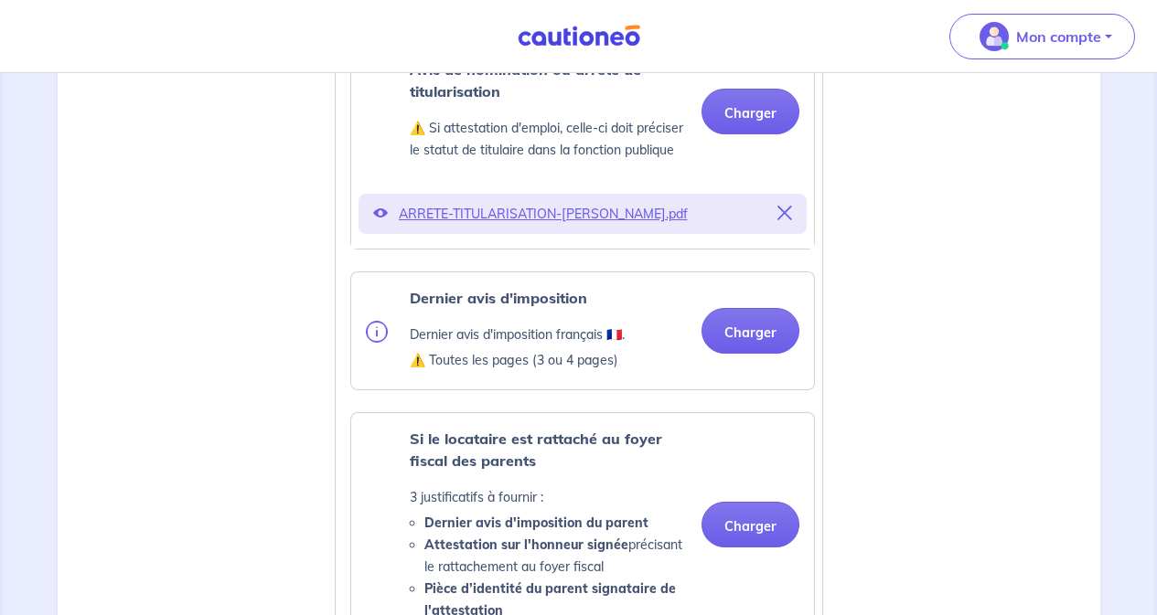
click at [743, 354] on button "Charger" at bounding box center [750, 331] width 98 height 46
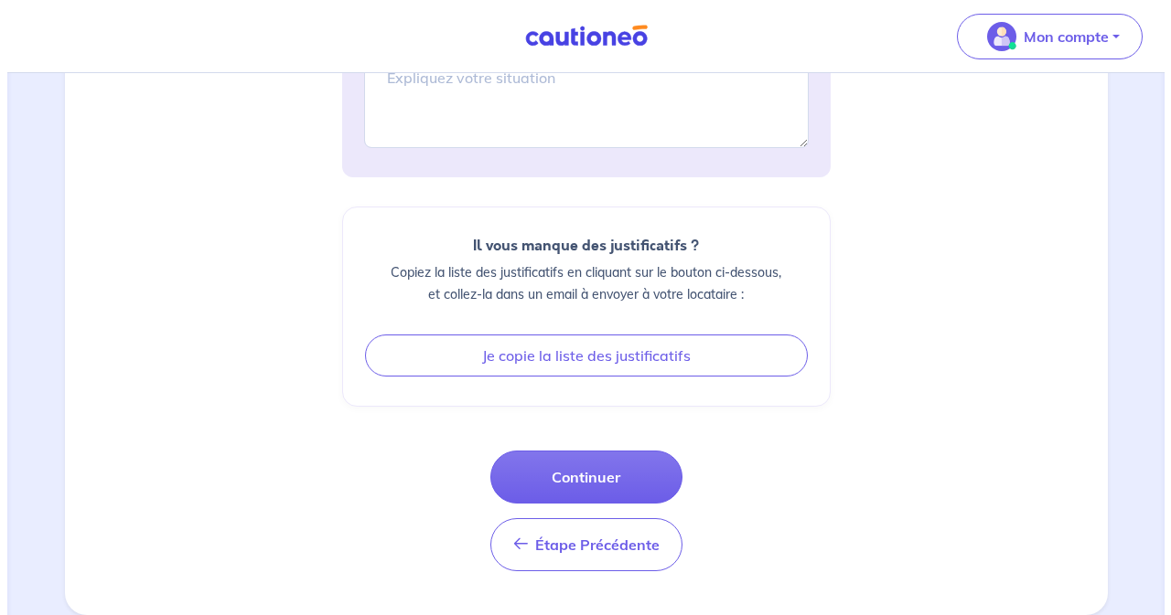
scroll to position [2383, 0]
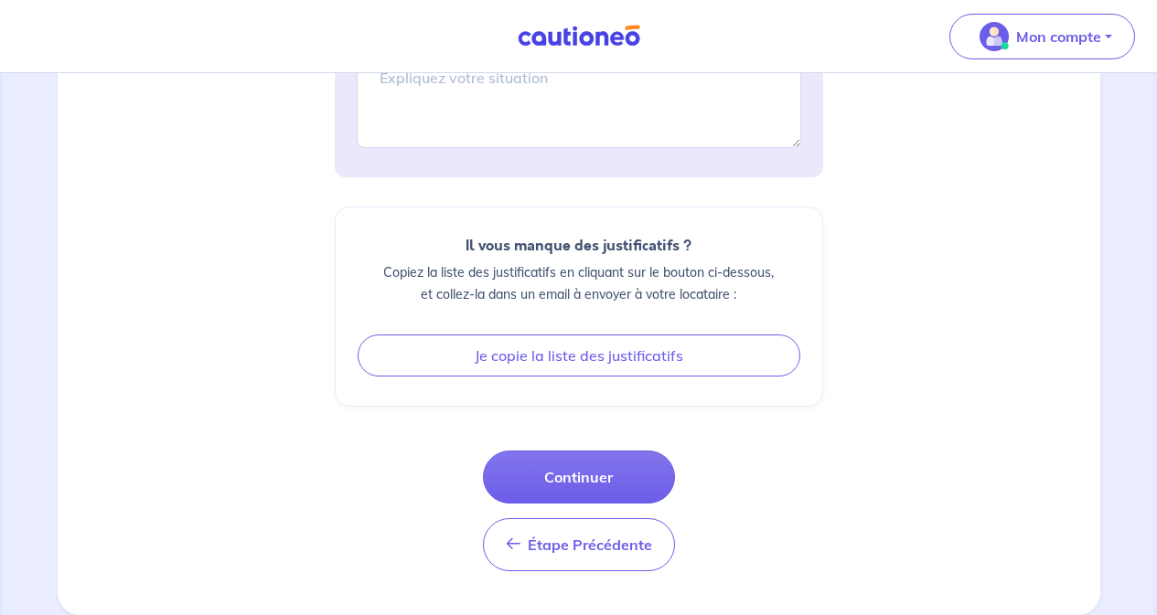
click at [585, 480] on button "Continuer" at bounding box center [579, 477] width 192 height 53
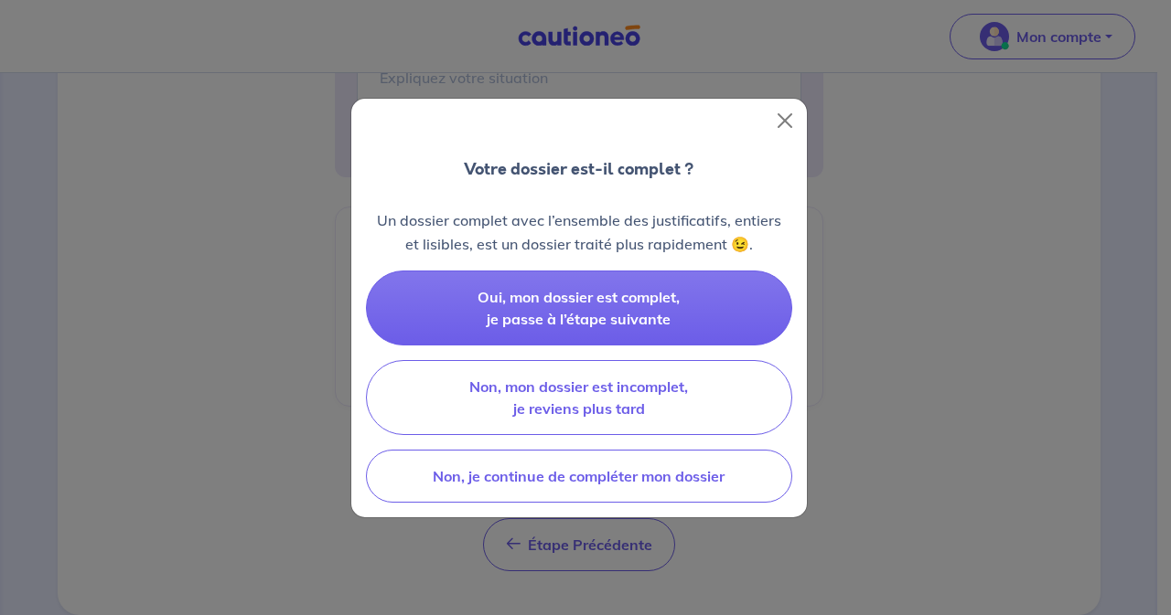
click at [607, 305] on span "Oui, mon dossier est complet, je passe à l’étape suivante" at bounding box center [578, 308] width 202 height 40
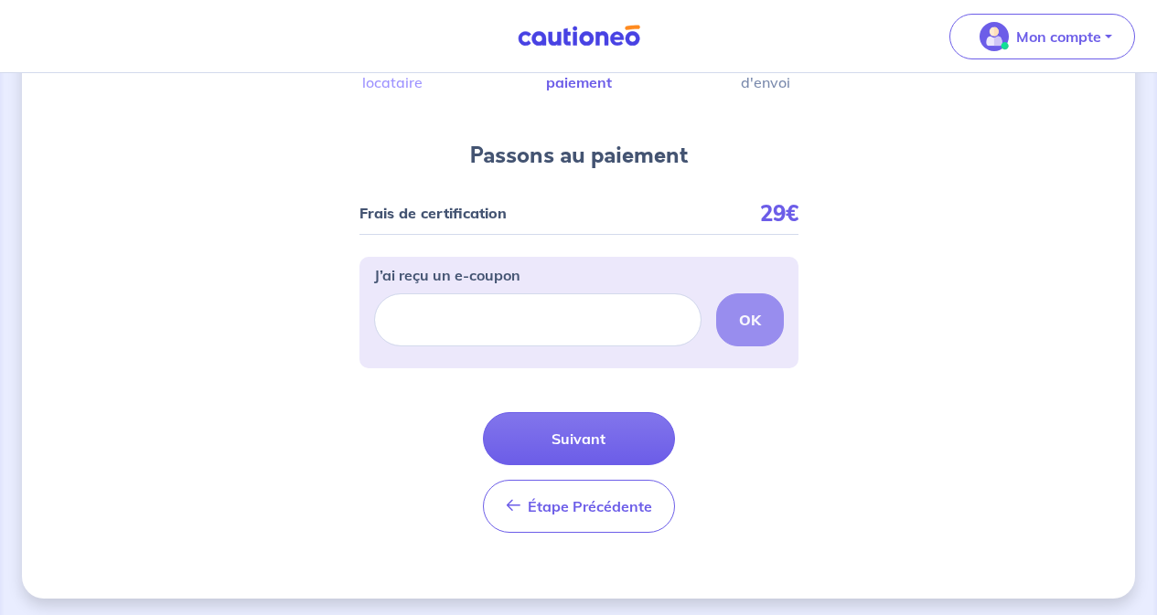
scroll to position [150, 0]
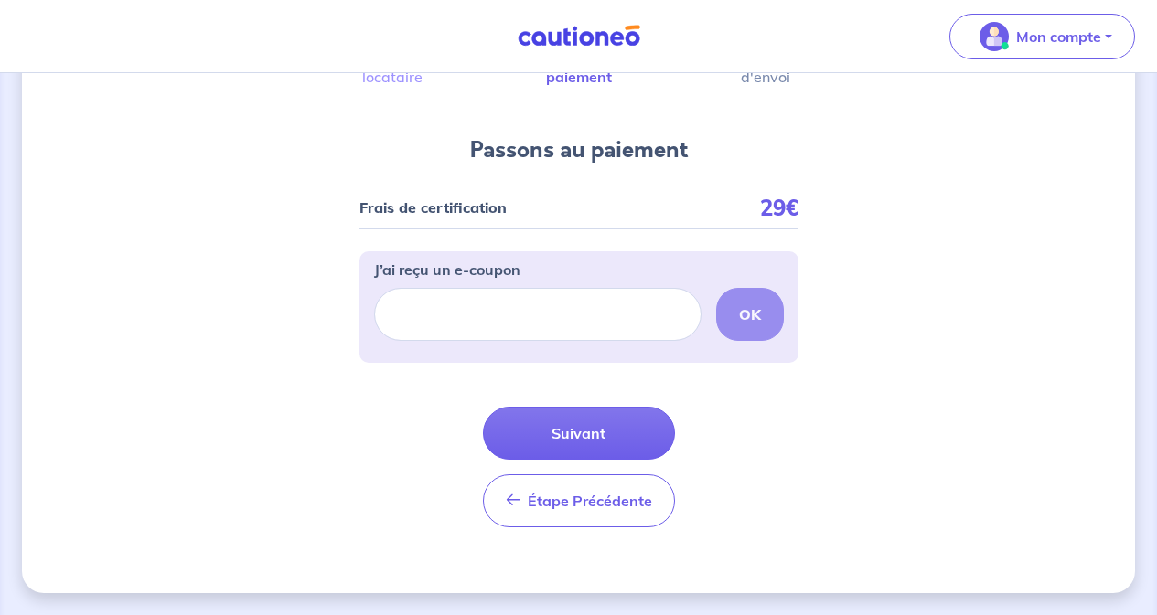
click at [585, 433] on button "Suivant" at bounding box center [579, 433] width 192 height 53
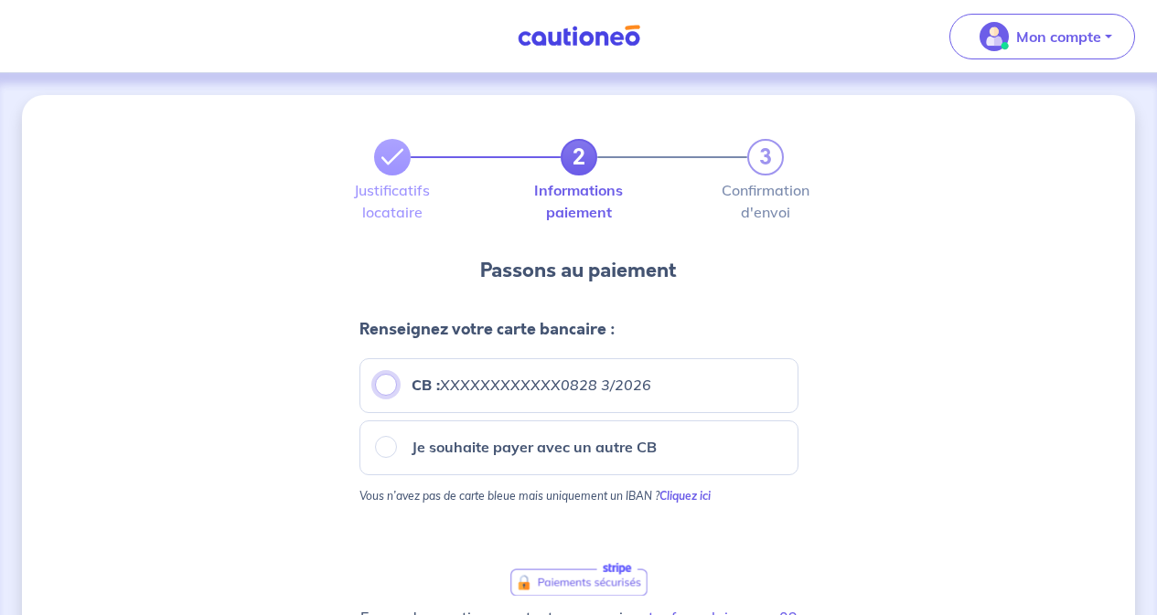
click at [388, 388] on input "CB : XXXXXXXXXXXX0828 3/2026" at bounding box center [386, 385] width 22 height 22
radio input "true"
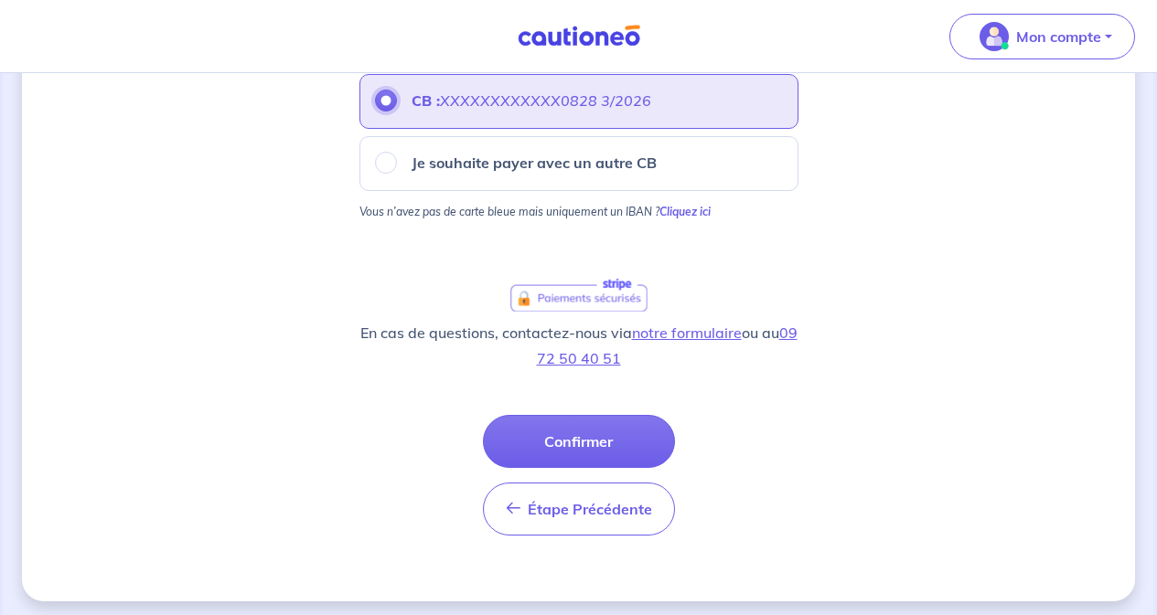
scroll to position [293, 0]
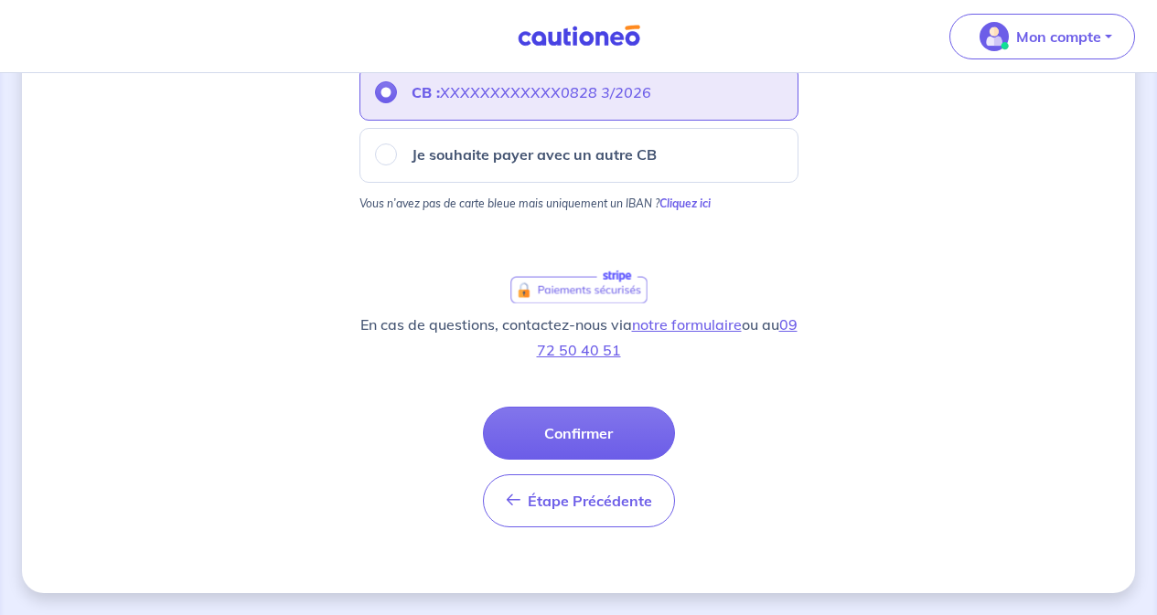
click at [590, 438] on button "Confirmer" at bounding box center [579, 433] width 192 height 53
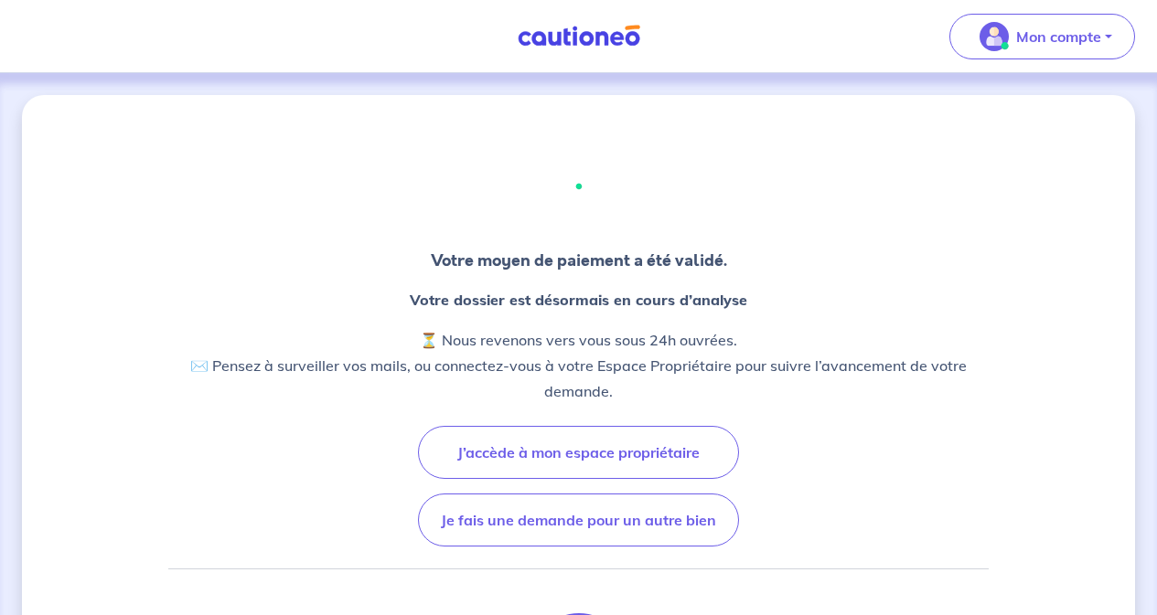
scroll to position [91, 0]
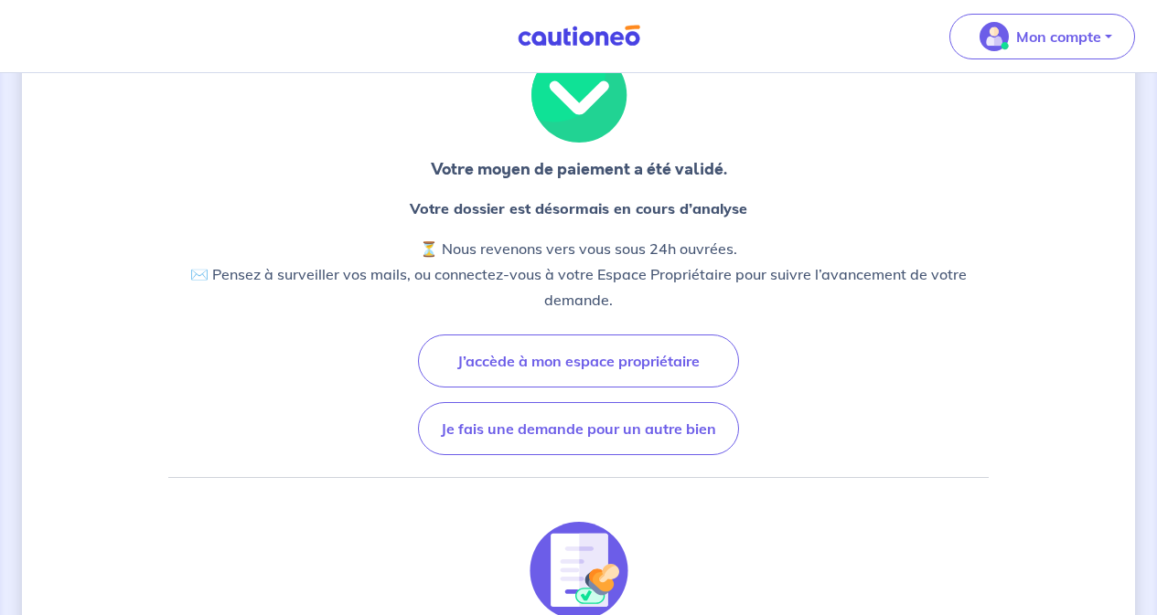
click at [589, 377] on button "J’accède à mon espace propriétaire" at bounding box center [578, 361] width 321 height 53
